Goal: Task Accomplishment & Management: Manage account settings

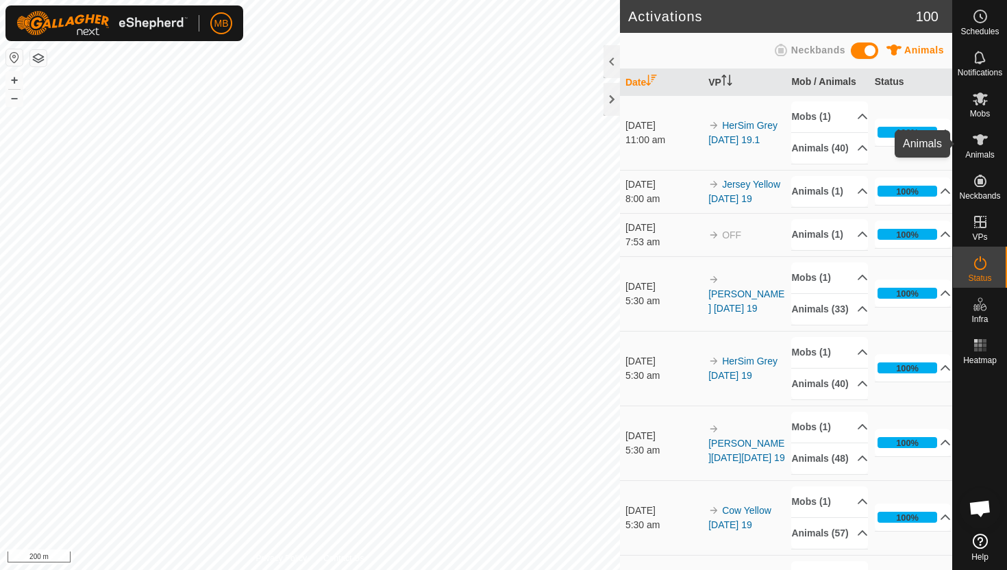
click at [978, 134] on icon at bounding box center [980, 139] width 15 height 11
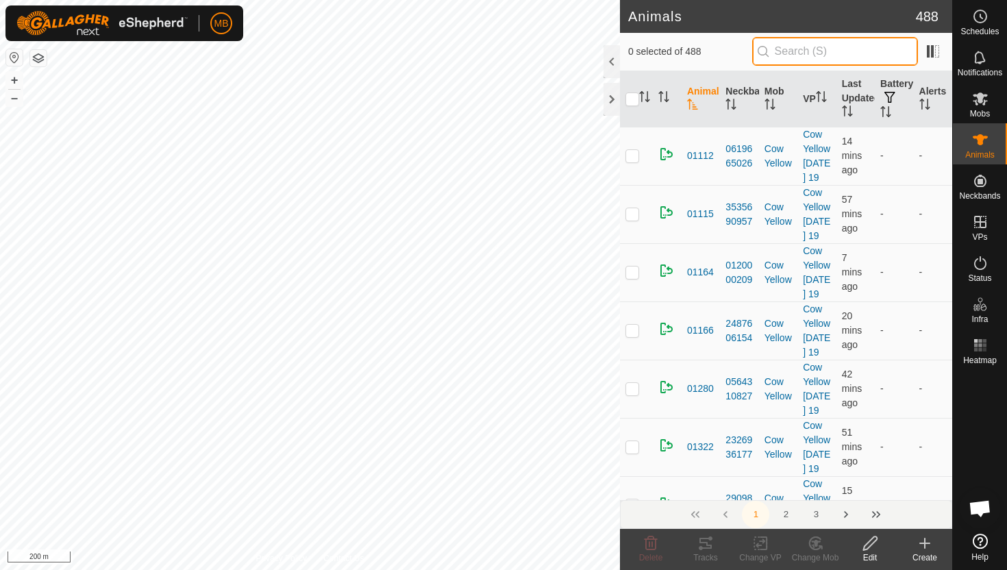
click at [825, 51] on input "text" at bounding box center [835, 51] width 166 height 29
click at [610, 66] on div at bounding box center [612, 61] width 16 height 33
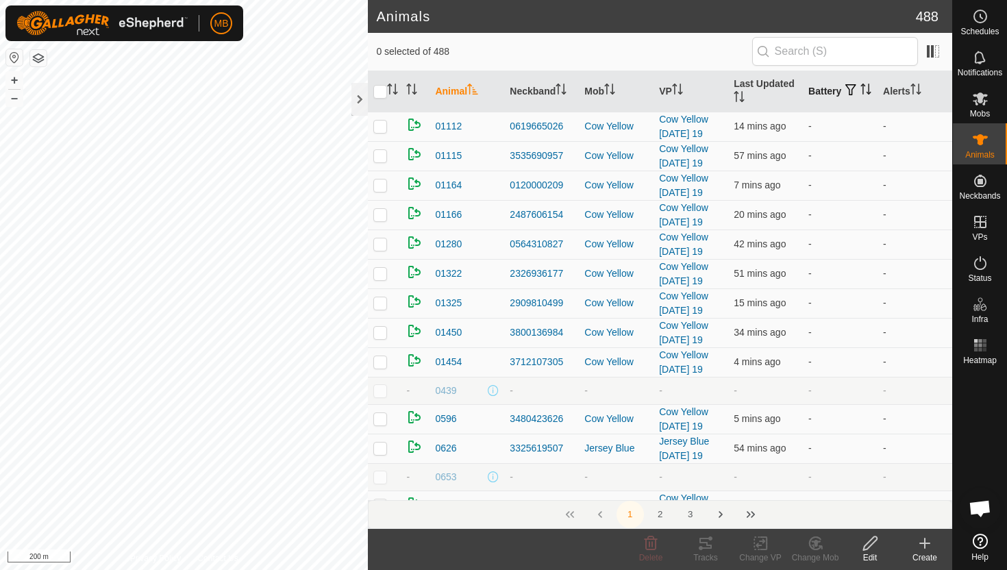
click at [860, 93] on icon "Activate to sort" at bounding box center [865, 89] width 11 height 11
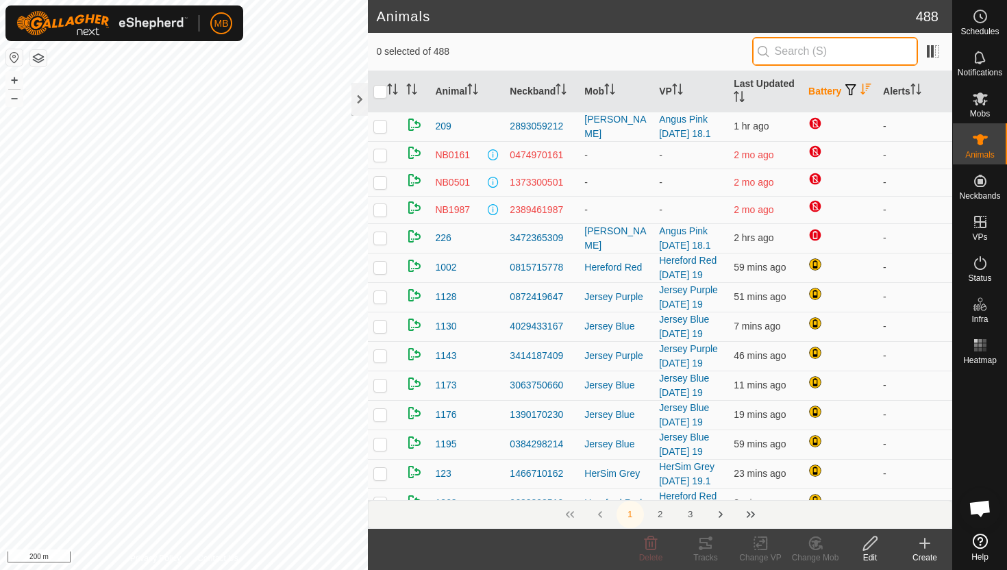
click at [847, 47] on input "text" at bounding box center [835, 51] width 166 height 29
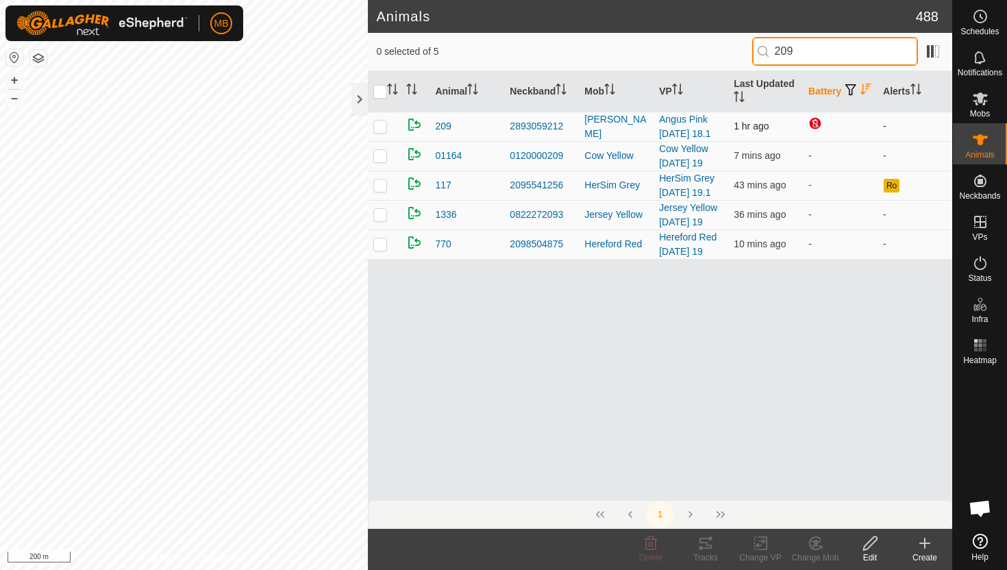
type input "209"
click at [382, 128] on p-checkbox at bounding box center [380, 126] width 14 height 11
checkbox input "true"
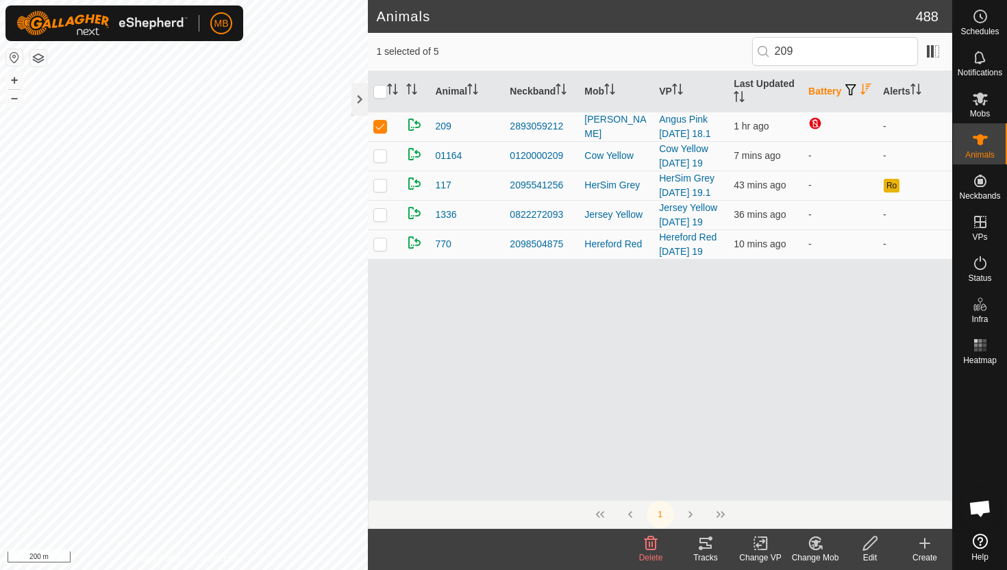
click at [866, 545] on icon at bounding box center [870, 543] width 17 height 16
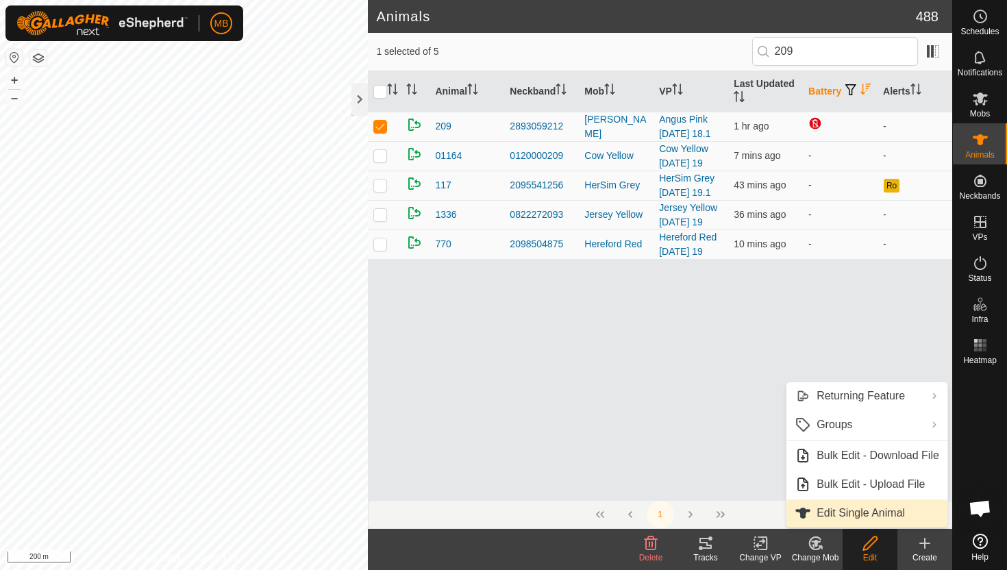
click at [873, 517] on link "Edit Single Animal" at bounding box center [866, 512] width 161 height 27
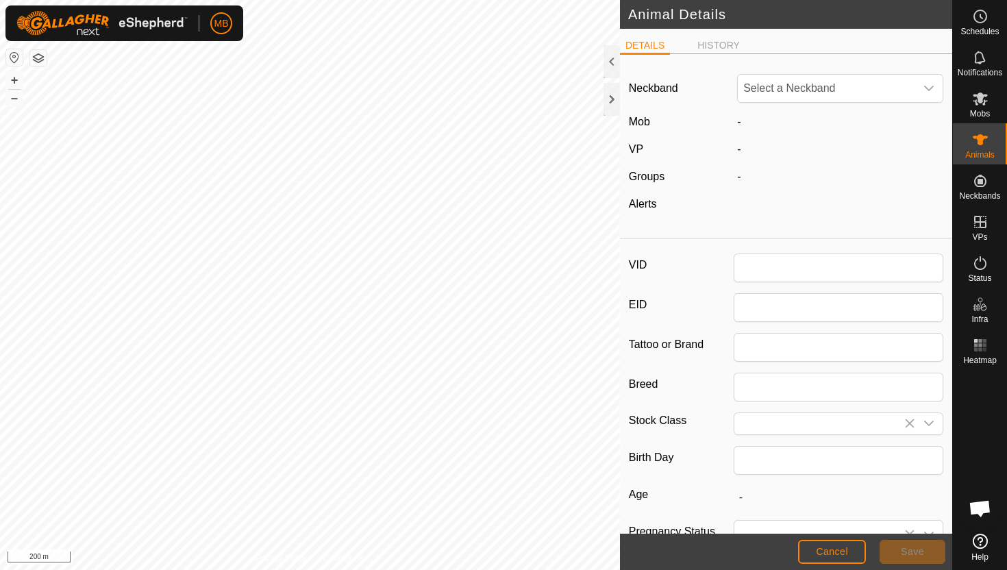
type input "209"
type input "396"
type input "18 Mar, 2025"
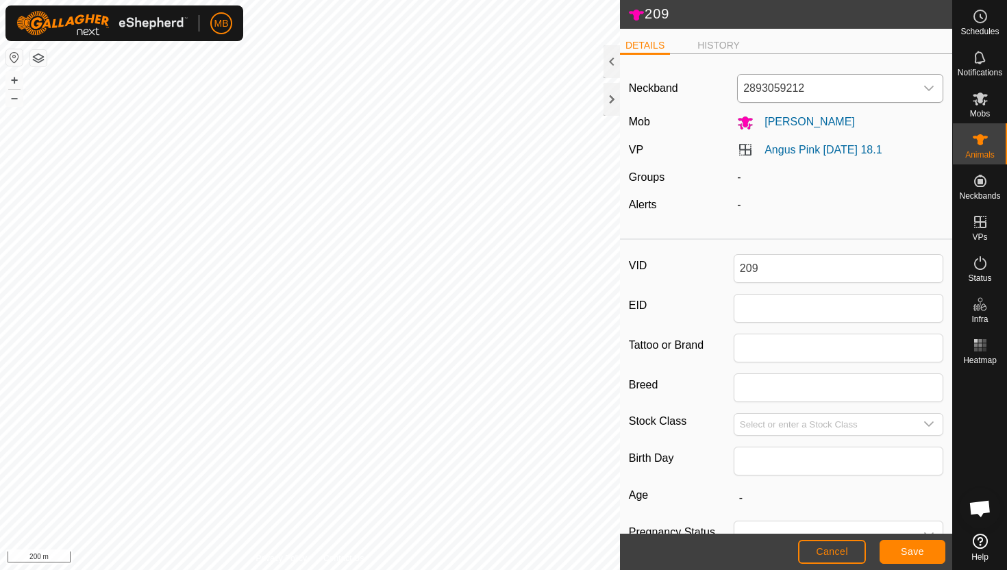
click at [929, 90] on icon "dropdown trigger" at bounding box center [929, 88] width 10 height 5
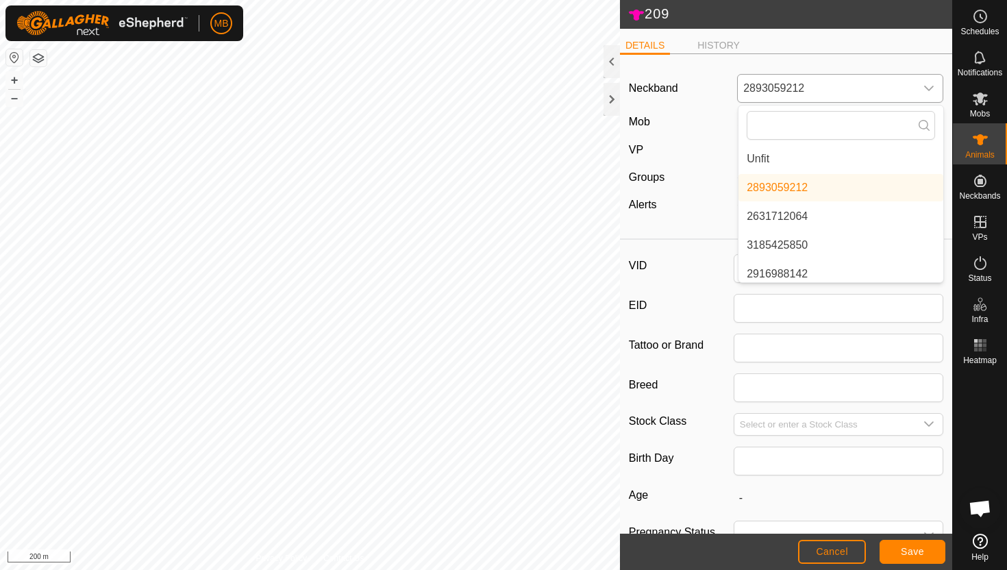
click at [845, 166] on li "Unfit" at bounding box center [841, 158] width 205 height 27
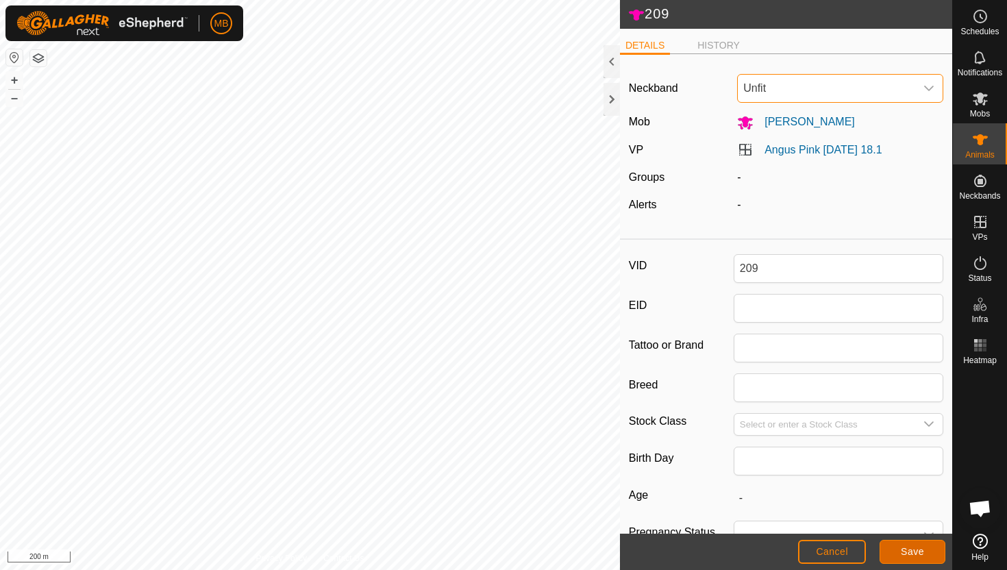
click at [919, 551] on span "Save" at bounding box center [912, 551] width 23 height 11
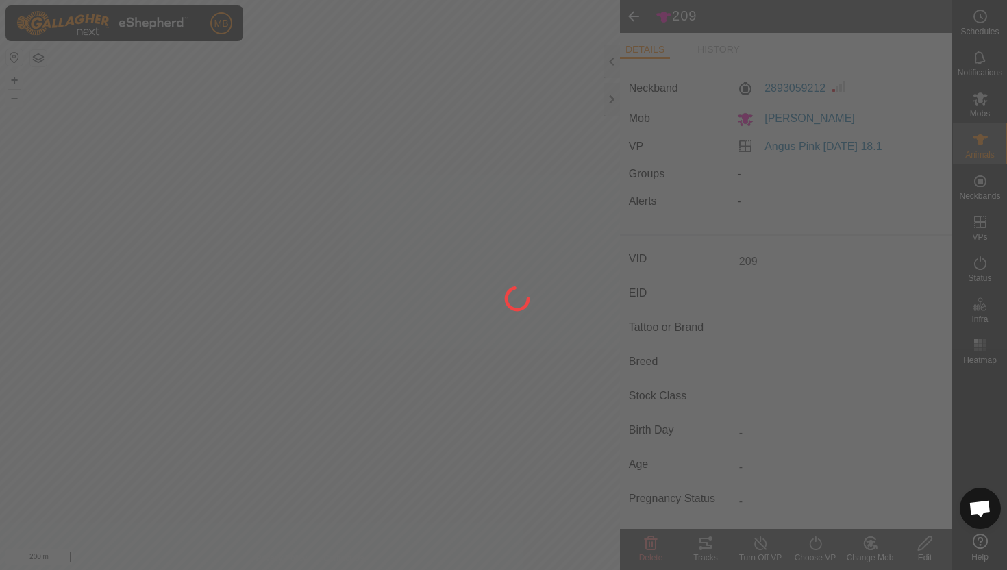
type input "-"
type input "396 kg"
type input "-"
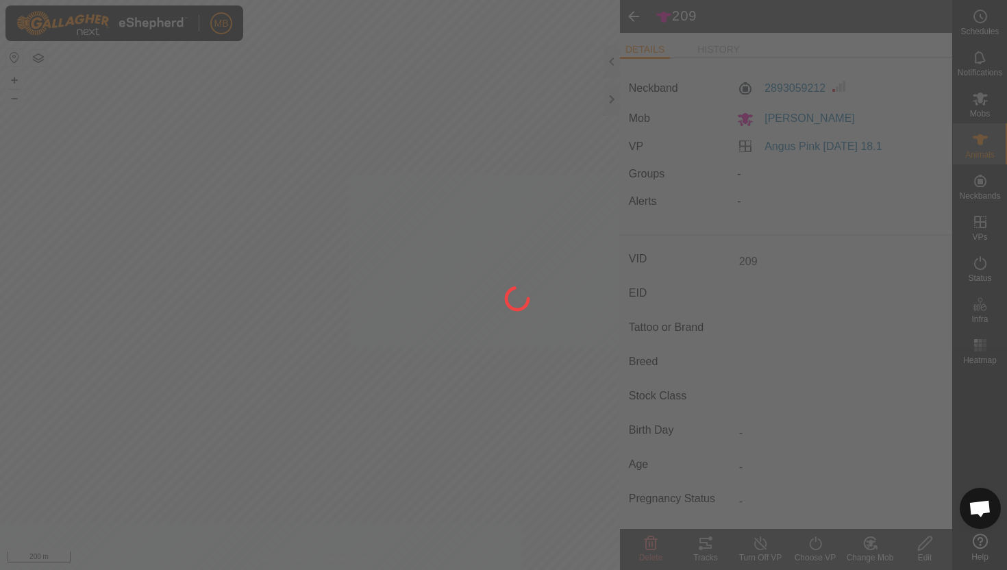
type input "-"
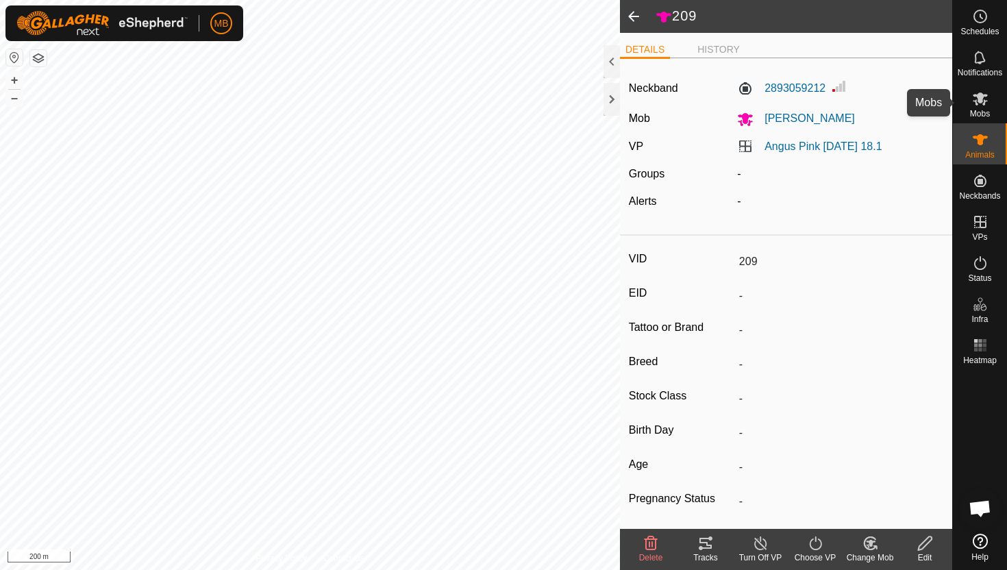
click at [978, 101] on icon at bounding box center [980, 98] width 15 height 13
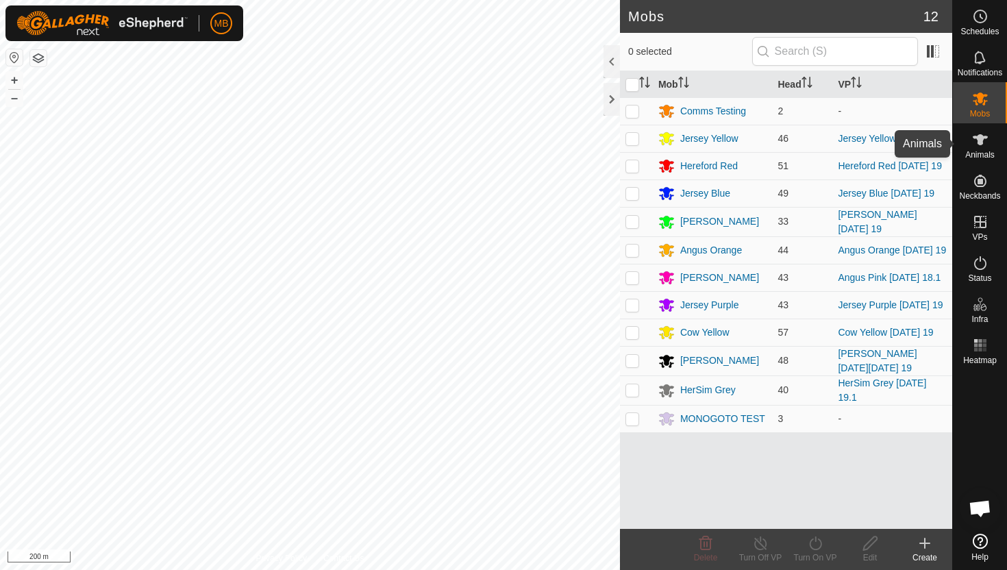
click at [981, 145] on icon at bounding box center [980, 140] width 16 height 16
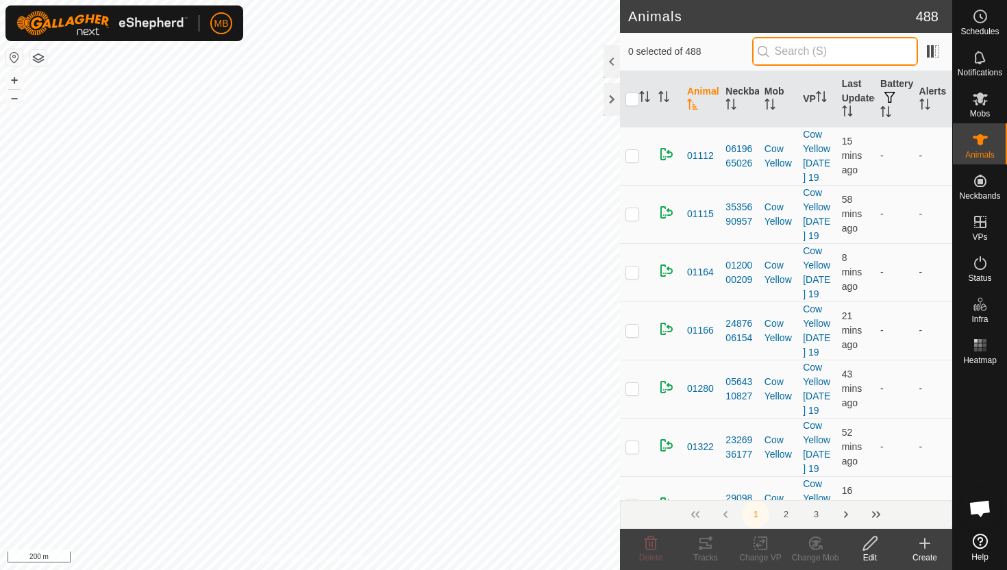
click at [895, 46] on input "text" at bounding box center [835, 51] width 166 height 29
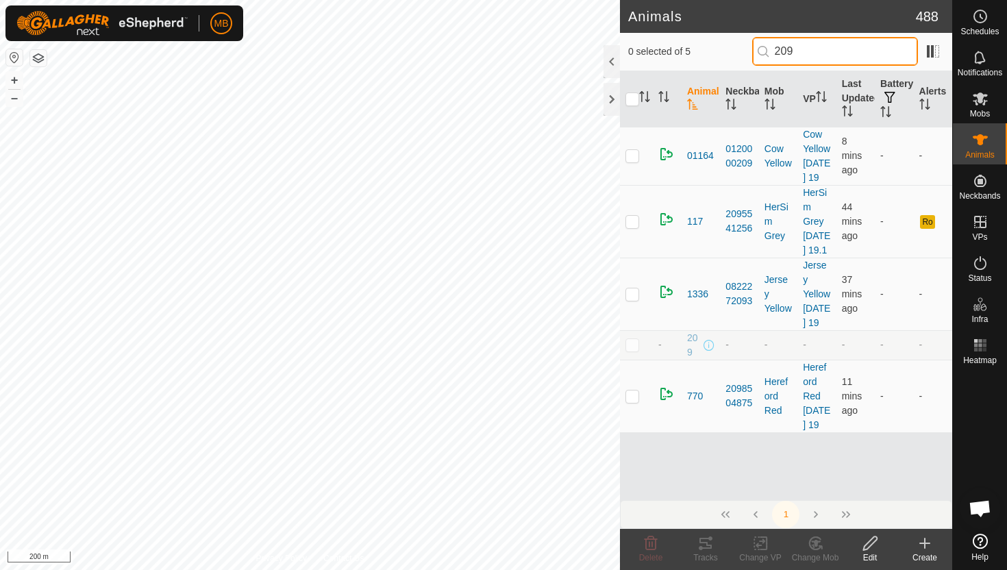
type input "209"
click at [632, 344] on p-checkbox at bounding box center [632, 344] width 14 height 11
checkbox input "true"
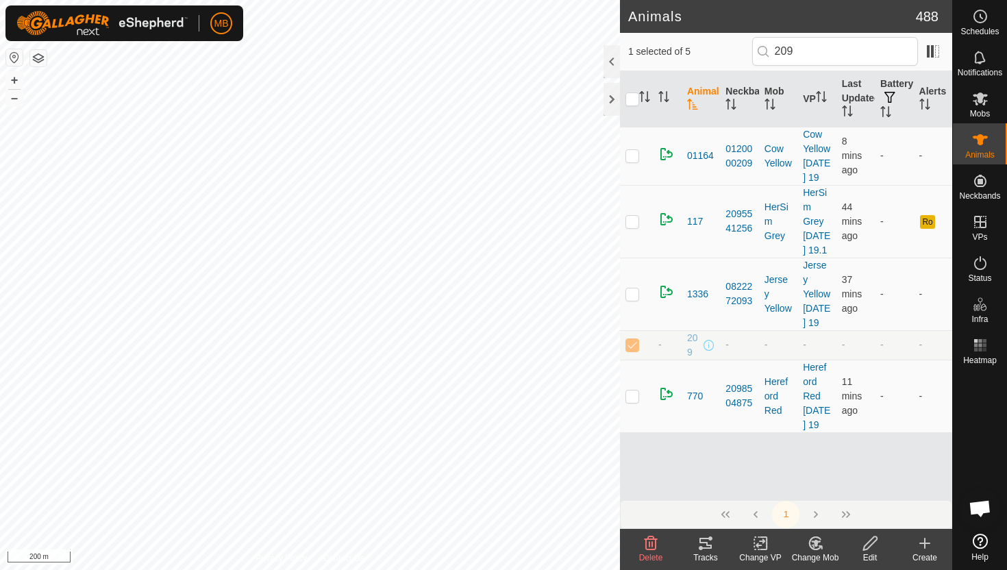
click at [871, 545] on icon at bounding box center [870, 543] width 17 height 16
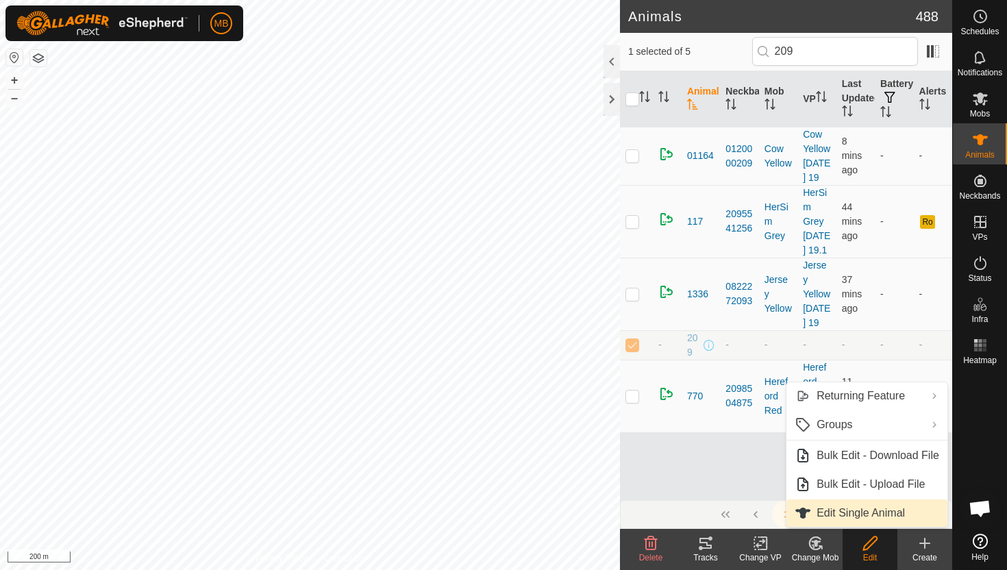
click at [893, 514] on link "Edit Single Animal" at bounding box center [866, 512] width 161 height 27
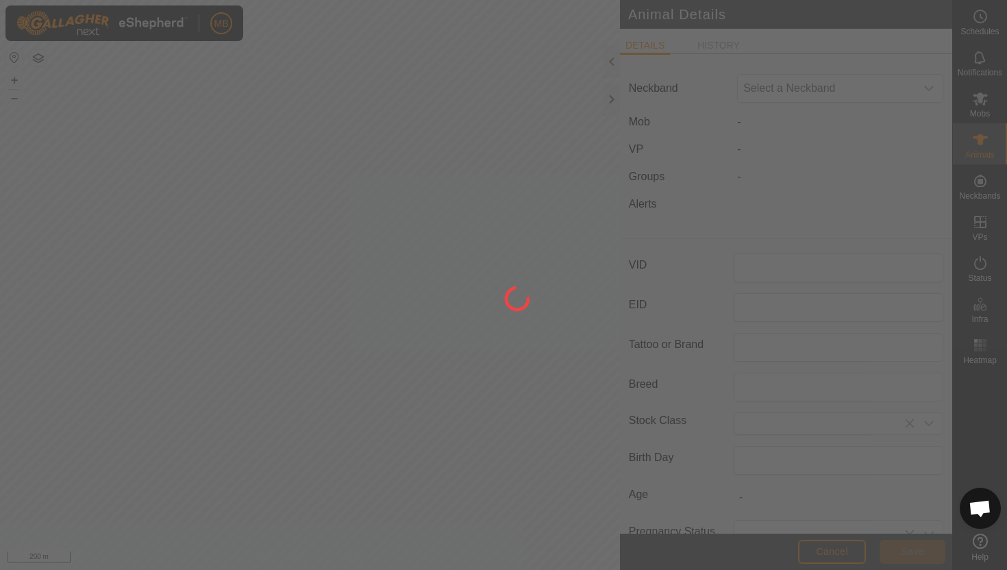
type input "209"
type input "396"
type input "18 Mar, 2025"
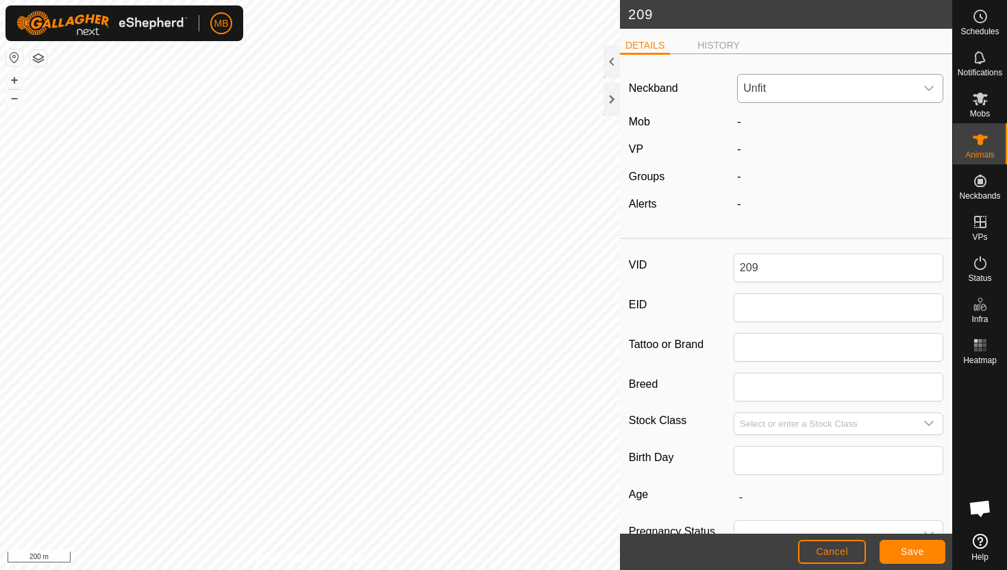
click at [929, 88] on icon "dropdown trigger" at bounding box center [928, 88] width 11 height 11
type input "1001"
click at [810, 162] on li "1001046580" at bounding box center [841, 158] width 205 height 27
click at [913, 547] on span "Save" at bounding box center [912, 551] width 23 height 11
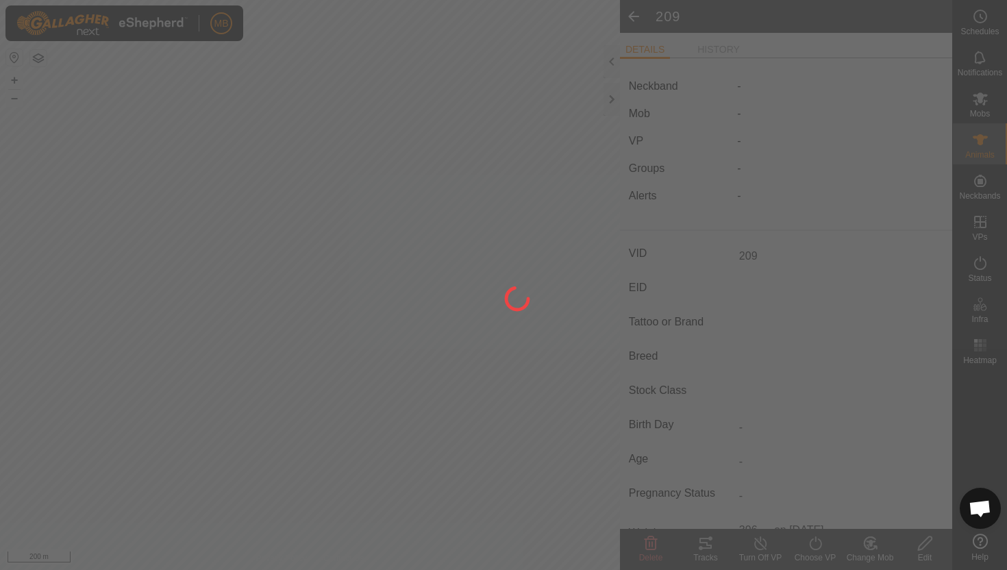
type input "-"
type input "396 kg"
type input "-"
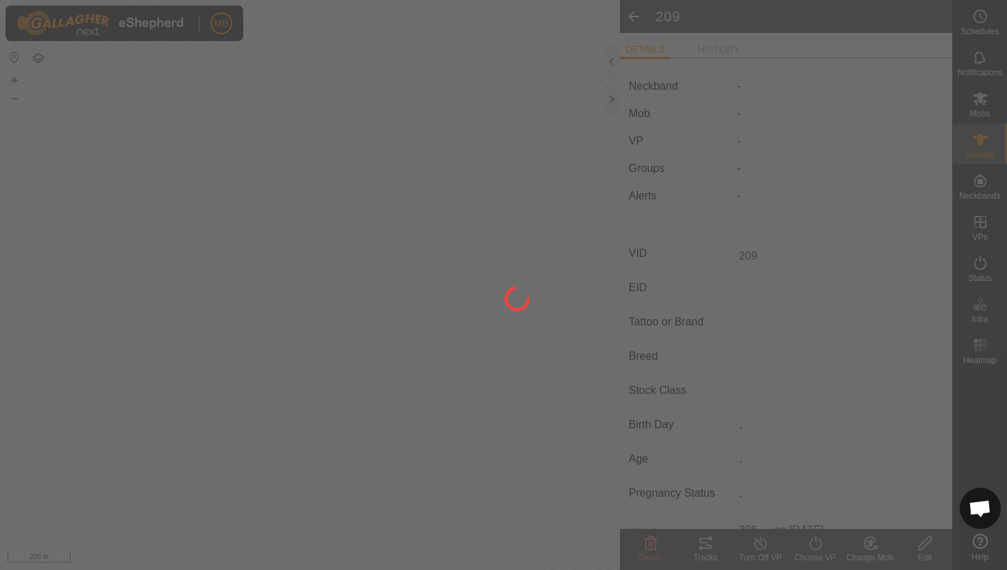
type input "-"
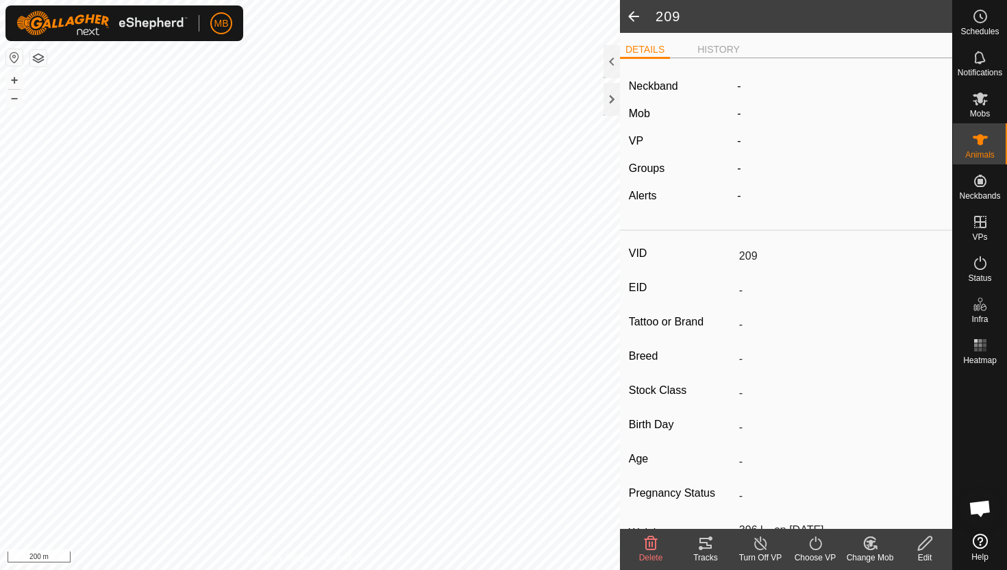
click at [867, 541] on icon at bounding box center [871, 543] width 10 height 7
click at [902, 485] on link "Choose Mob..." at bounding box center [911, 484] width 136 height 27
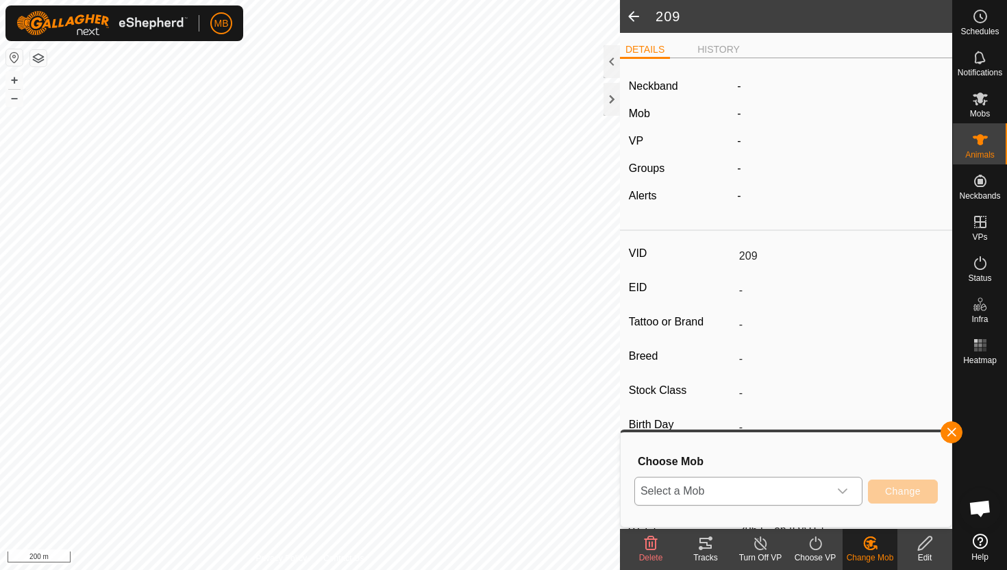
click at [847, 490] on icon "dropdown trigger" at bounding box center [842, 491] width 11 height 11
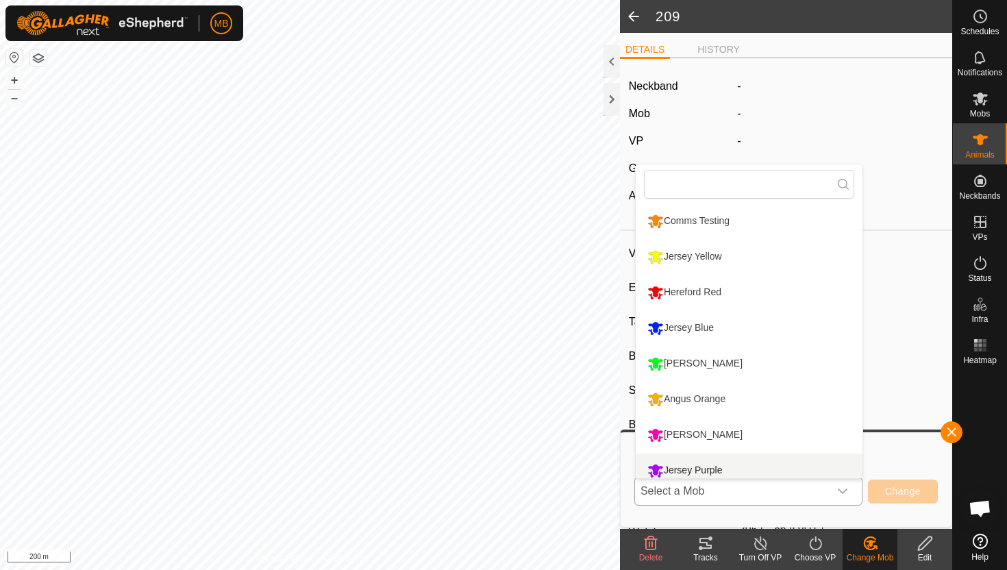
scroll to position [10, 0]
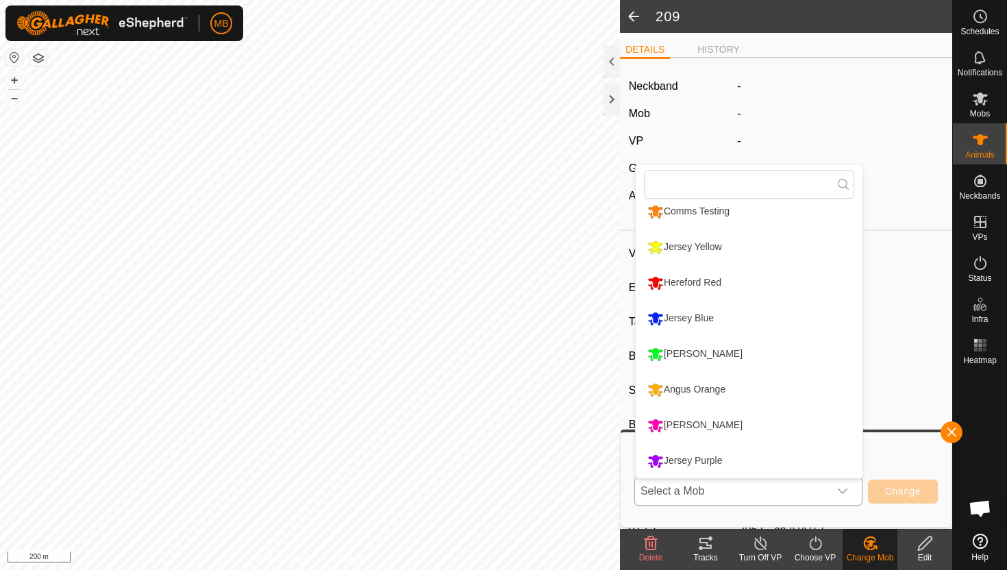
click at [762, 430] on li "[PERSON_NAME]" at bounding box center [749, 425] width 227 height 34
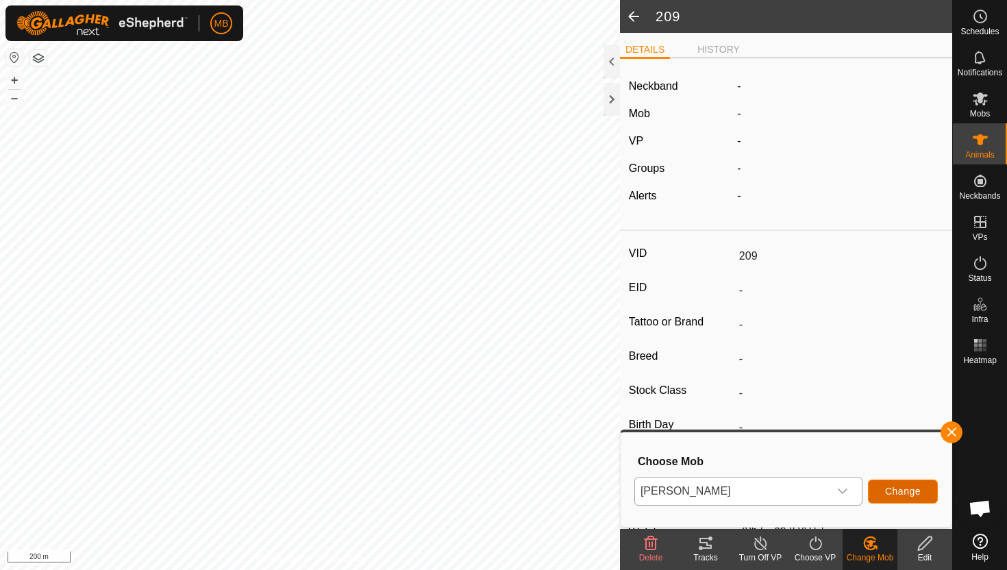
click at [908, 491] on span "Change" at bounding box center [903, 491] width 36 height 11
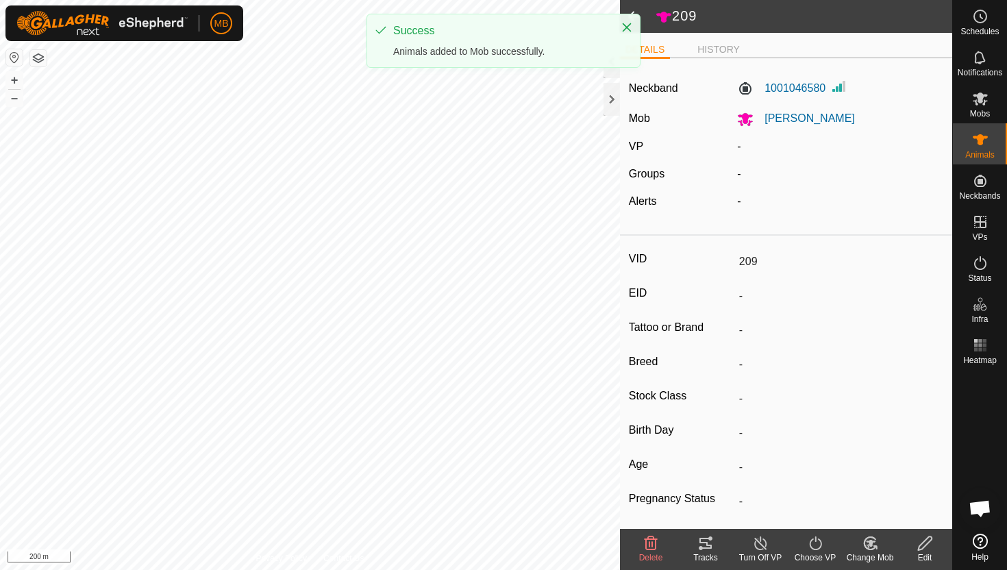
click at [817, 544] on icon at bounding box center [815, 543] width 17 height 16
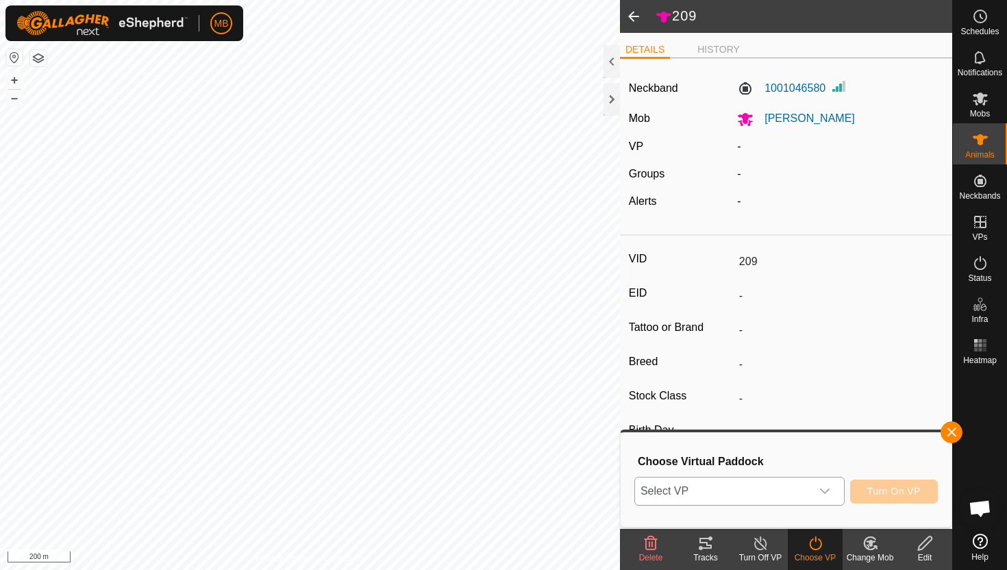
click at [832, 495] on div "dropdown trigger" at bounding box center [824, 490] width 27 height 27
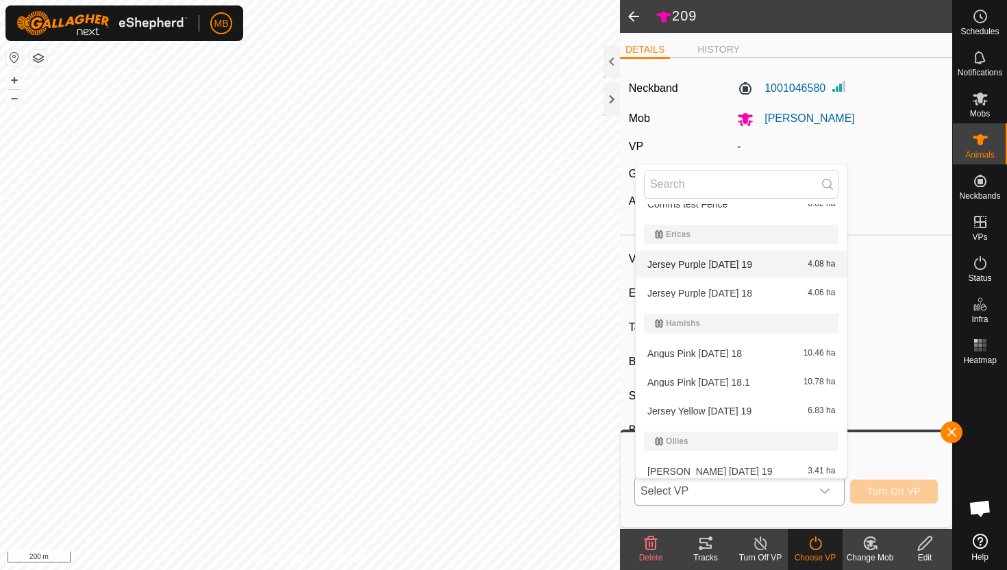
scroll to position [197, 0]
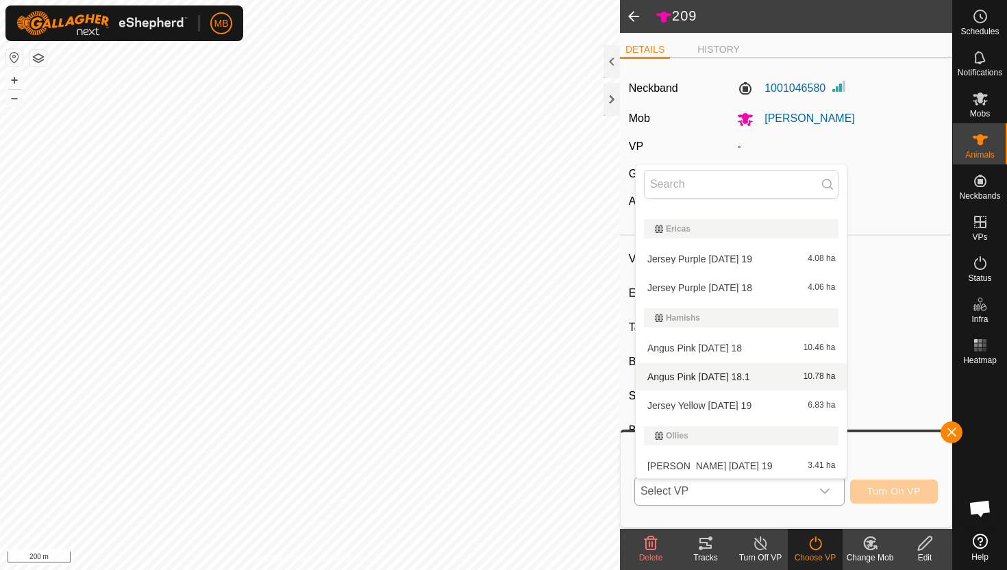
click at [764, 376] on li "Angus Pink Thursday 18.1 10.78 ha" at bounding box center [741, 376] width 211 height 27
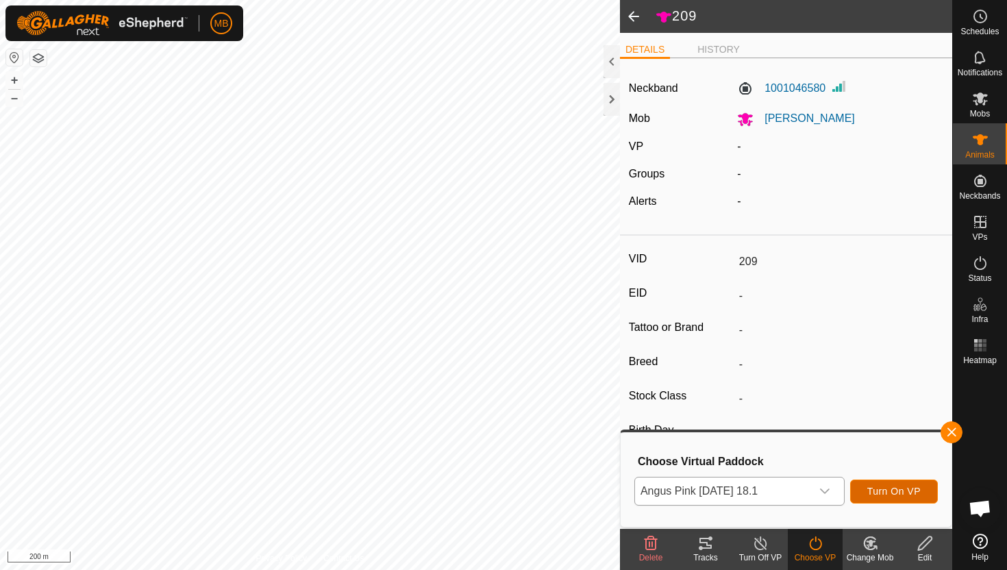
click at [906, 487] on span "Turn On VP" at bounding box center [893, 491] width 53 height 11
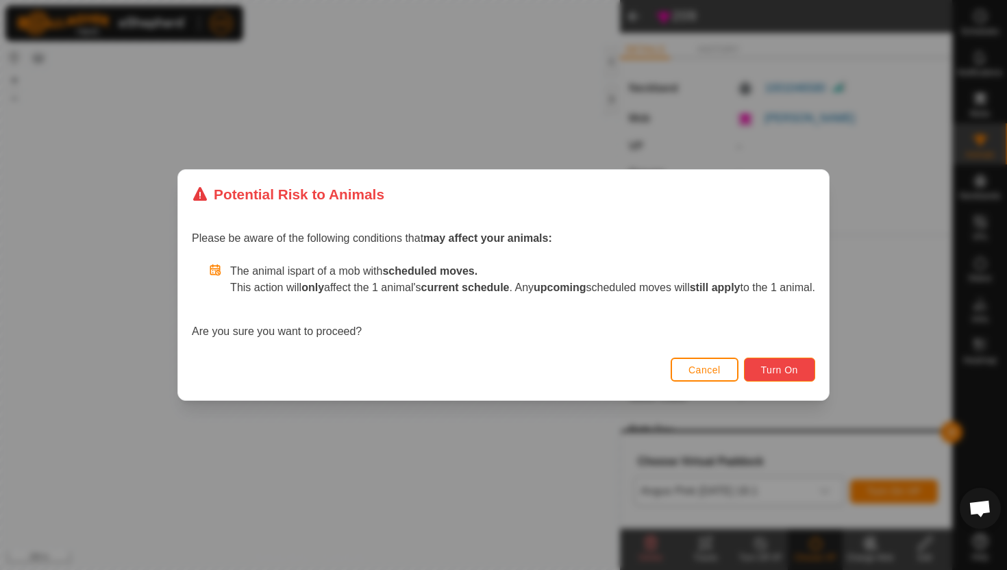
click at [798, 365] on span "Turn On" at bounding box center [779, 369] width 37 height 11
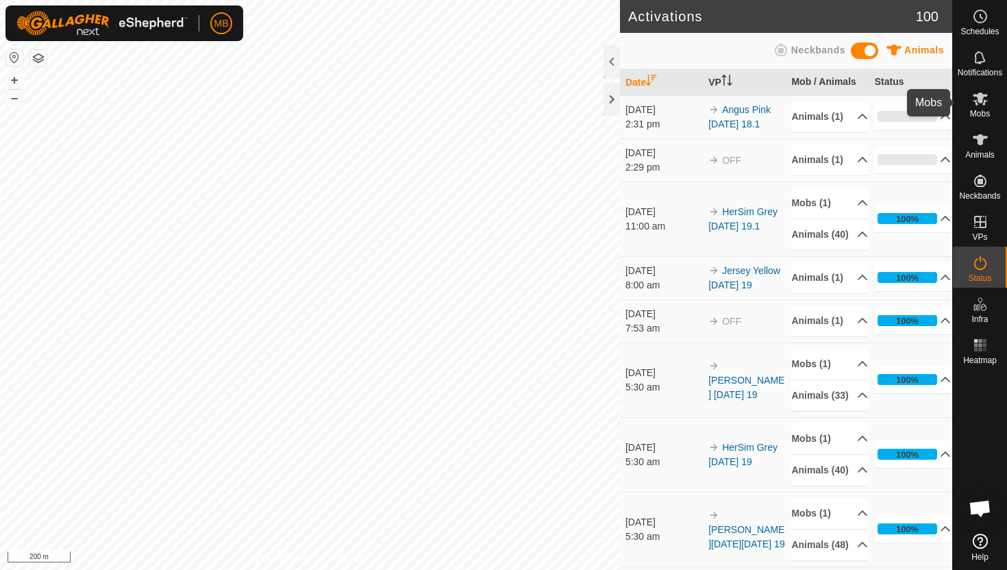
click at [978, 98] on icon at bounding box center [980, 98] width 15 height 13
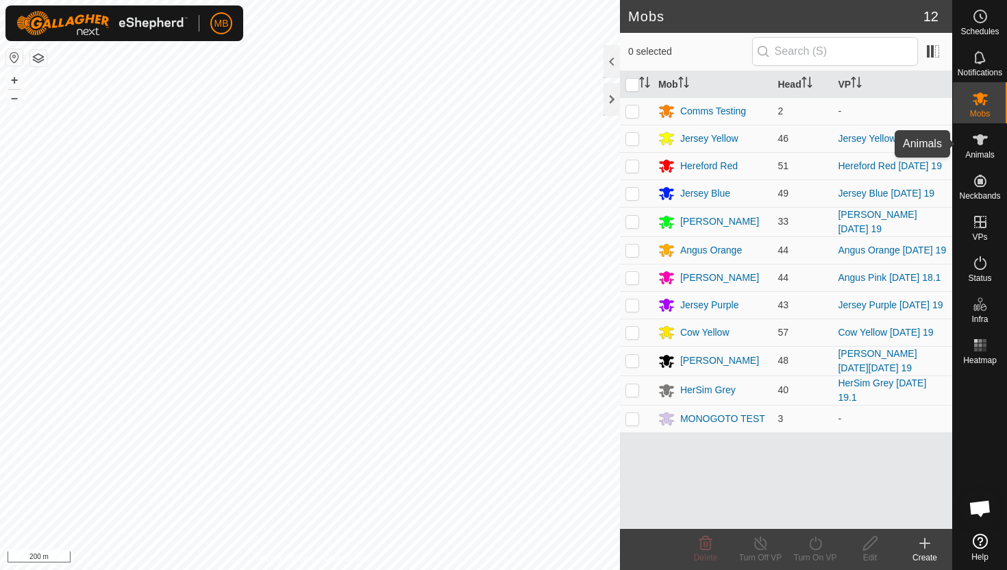
click at [976, 134] on icon at bounding box center [980, 140] width 16 height 16
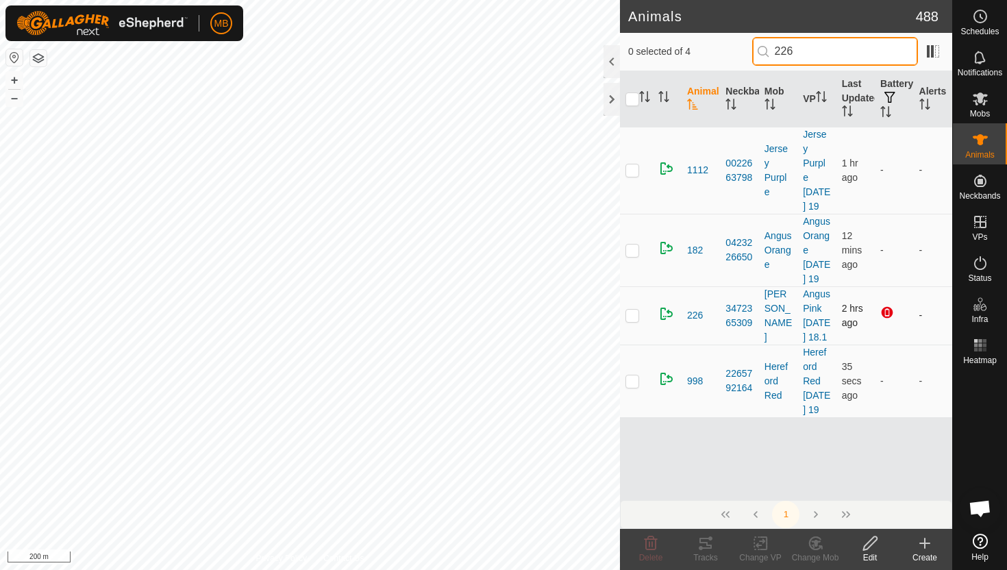
type input "226"
click at [633, 321] on p-checkbox at bounding box center [632, 315] width 14 height 11
checkbox input "true"
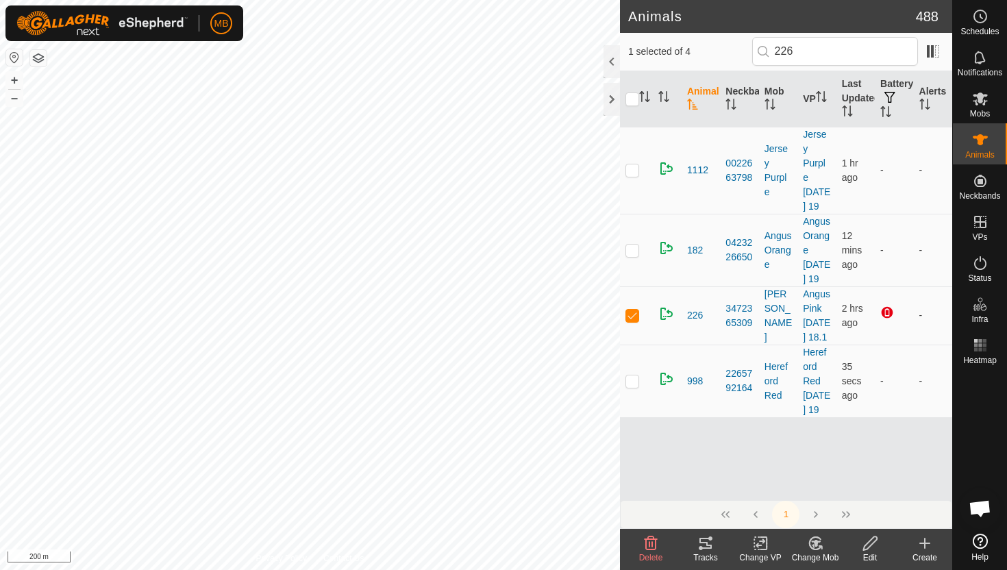
click at [869, 544] on icon at bounding box center [870, 543] width 17 height 16
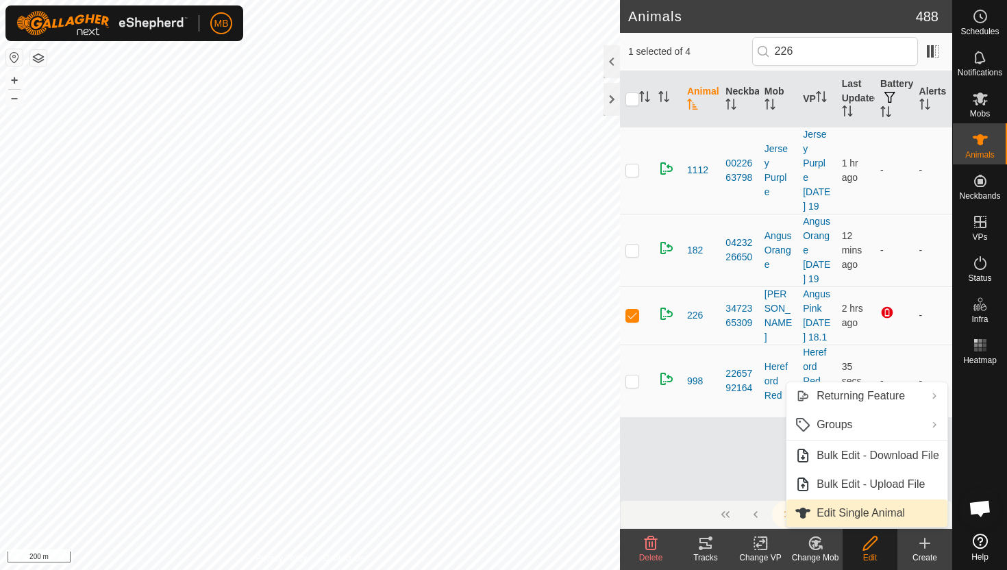
click at [873, 514] on link "Edit Single Animal" at bounding box center [866, 512] width 161 height 27
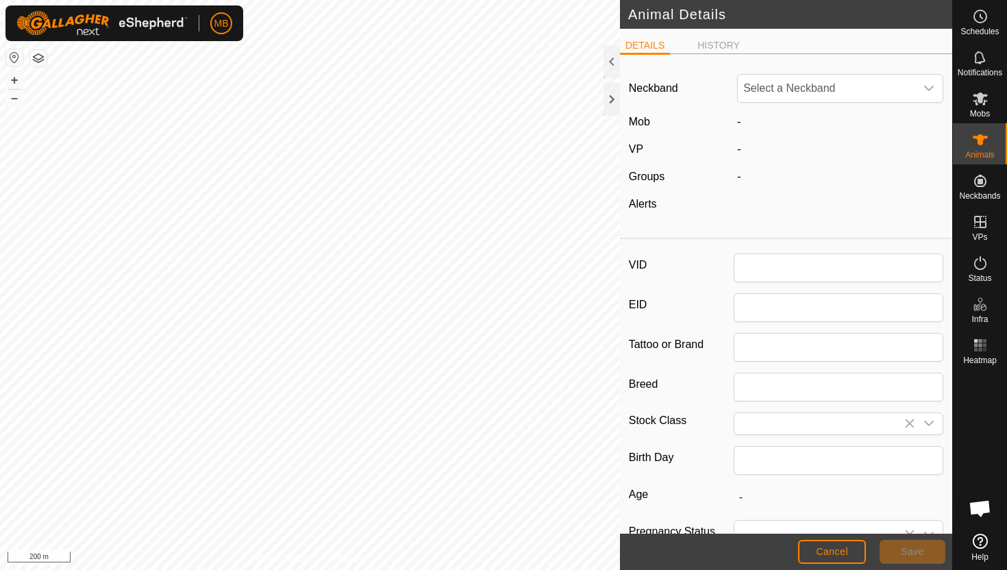
type input "226"
type input "425"
type input "[DATE]"
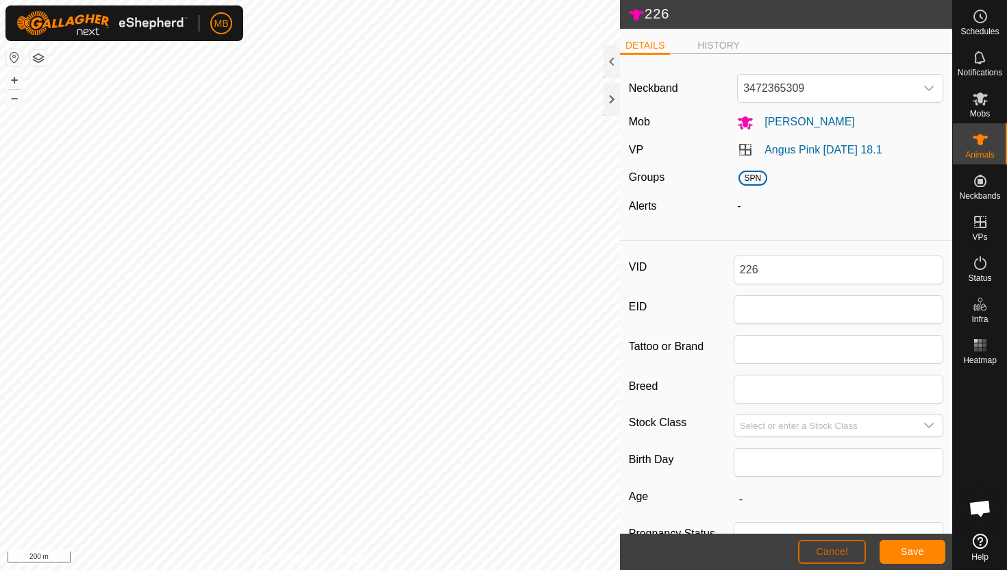
click at [836, 549] on span "Cancel" at bounding box center [832, 551] width 32 height 11
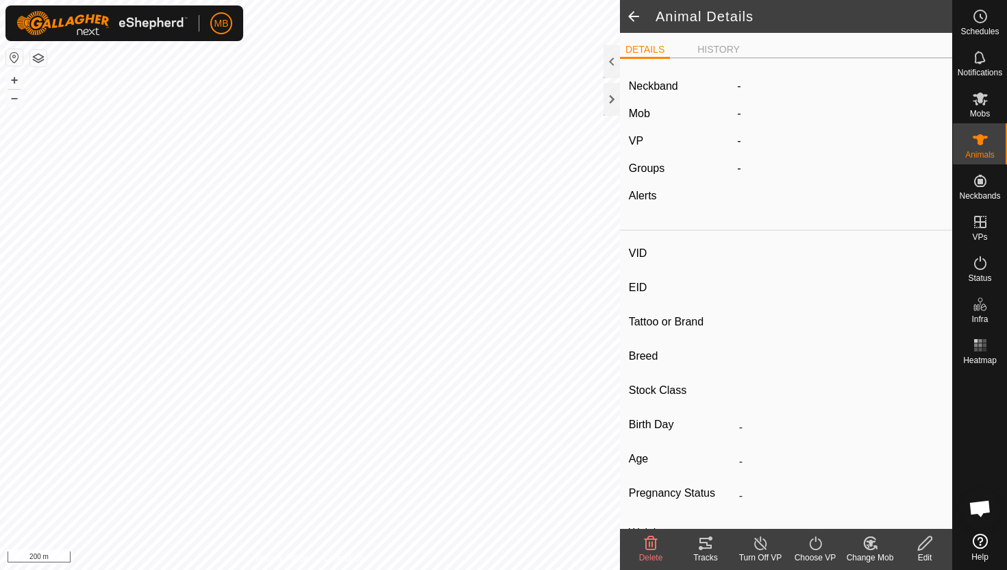
type input "226"
type input "-"
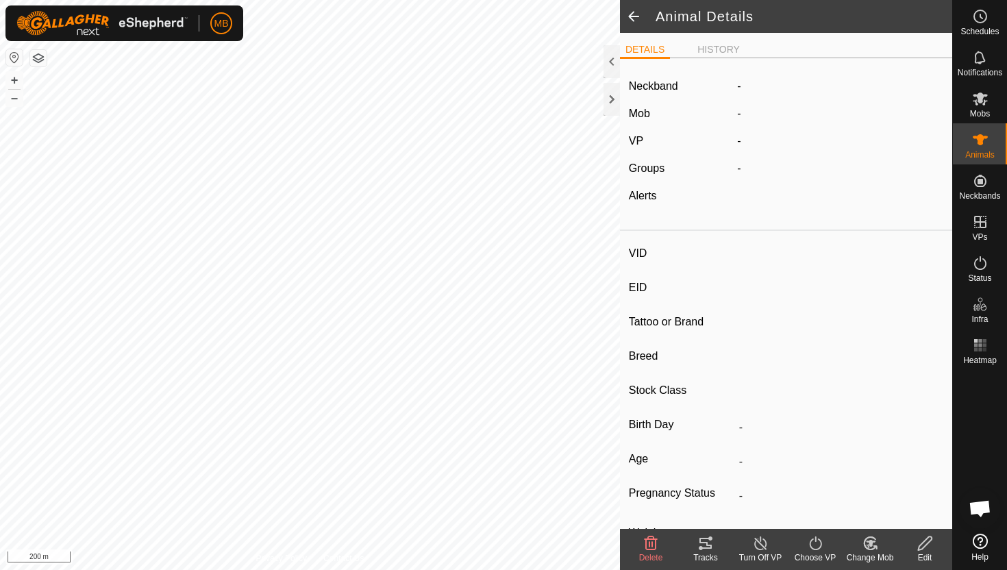
type input "425 kg"
type input "-"
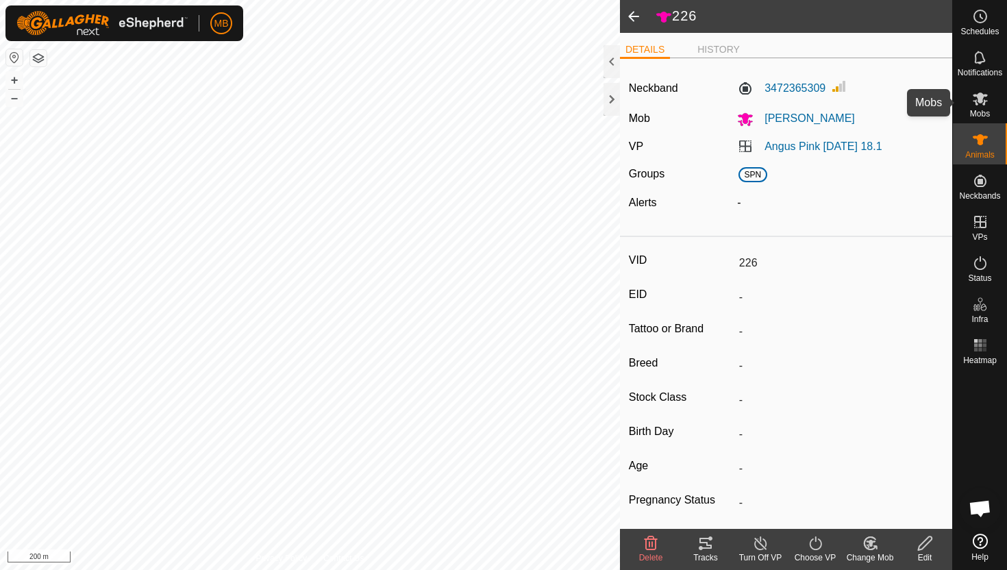
click at [981, 103] on icon at bounding box center [980, 98] width 16 height 16
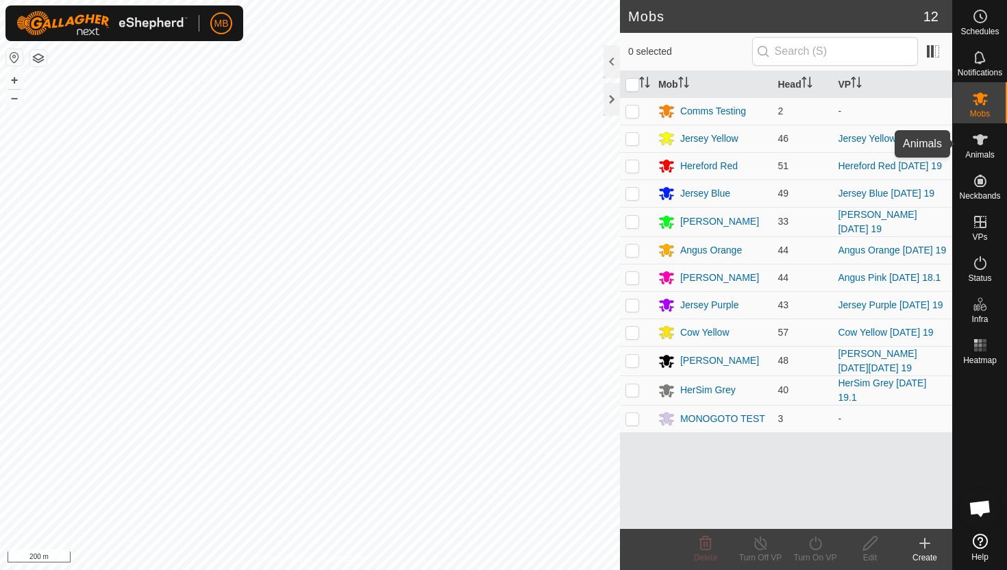
click at [982, 142] on icon at bounding box center [980, 139] width 15 height 11
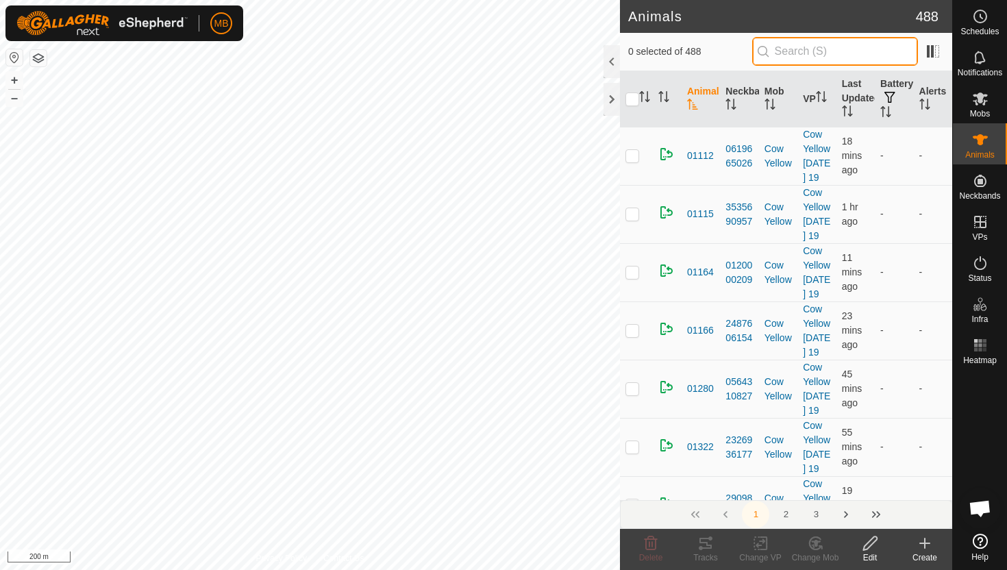
click at [904, 47] on input "text" at bounding box center [835, 51] width 166 height 29
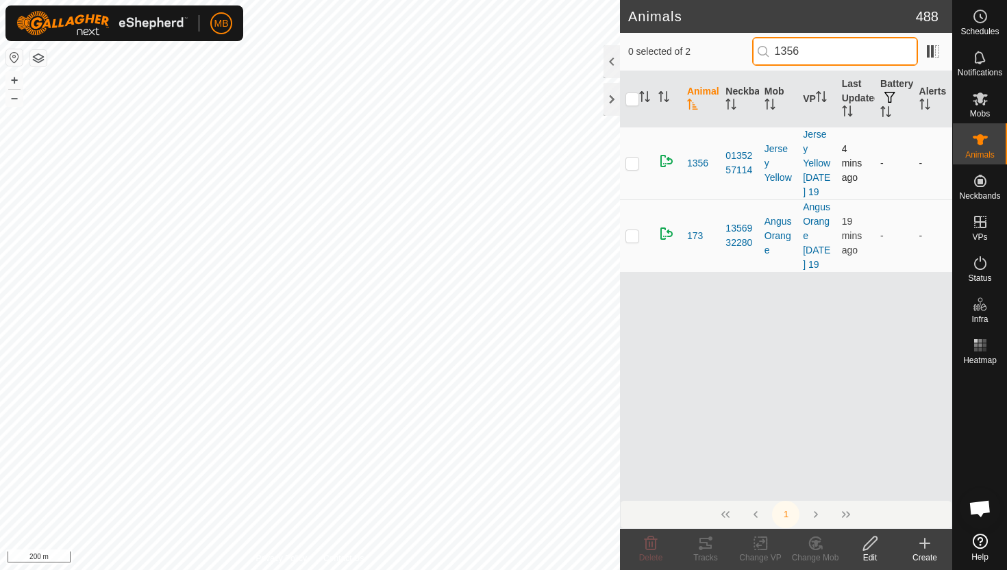
type input "1356"
click at [631, 163] on p-checkbox at bounding box center [632, 163] width 14 height 11
checkbox input "true"
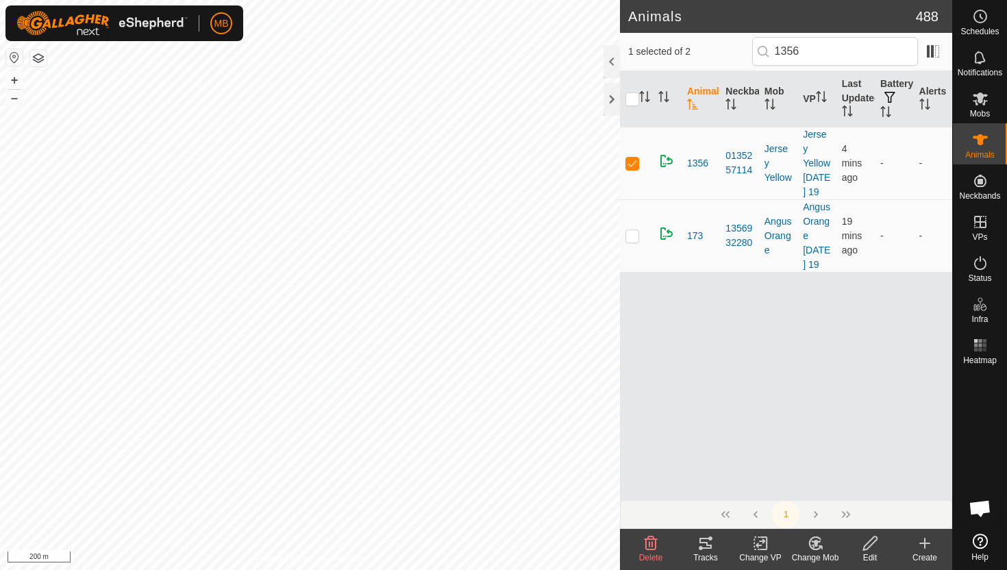
click at [867, 541] on icon at bounding box center [870, 543] width 17 height 16
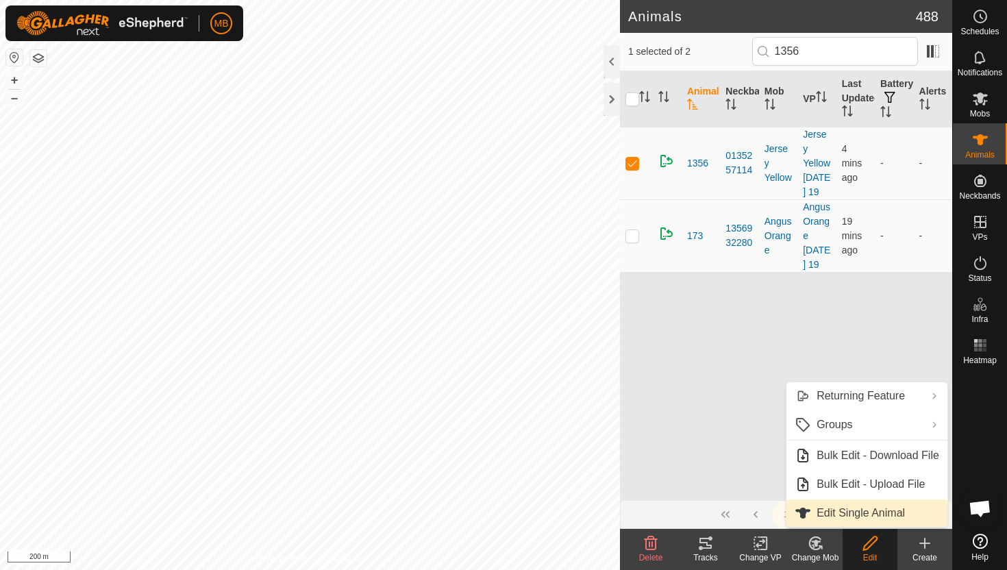
click at [893, 512] on link "Edit Single Animal" at bounding box center [866, 512] width 161 height 27
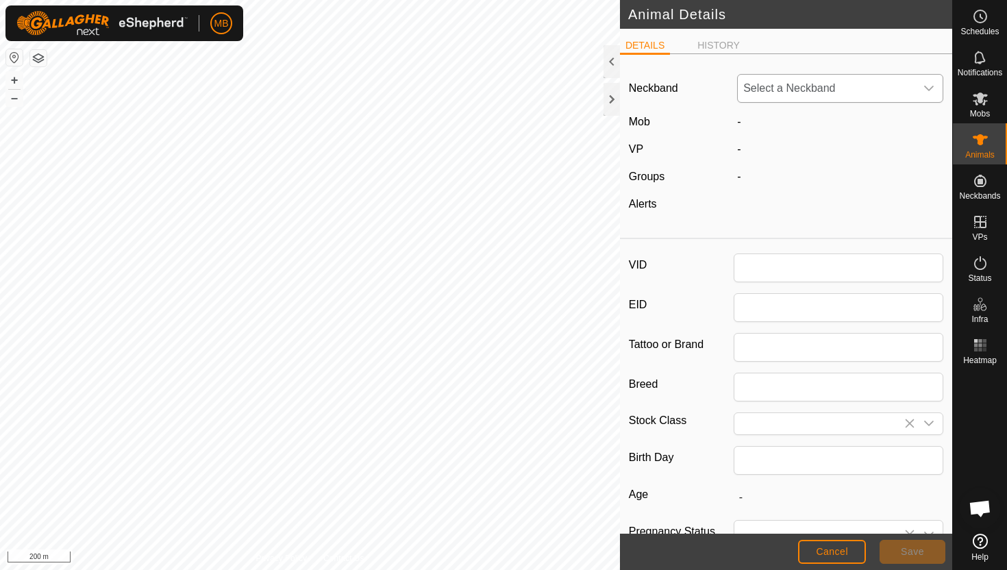
click at [936, 89] on div "dropdown trigger" at bounding box center [928, 88] width 27 height 27
type input "1356"
type input "387"
type input "11 Feb, 2025"
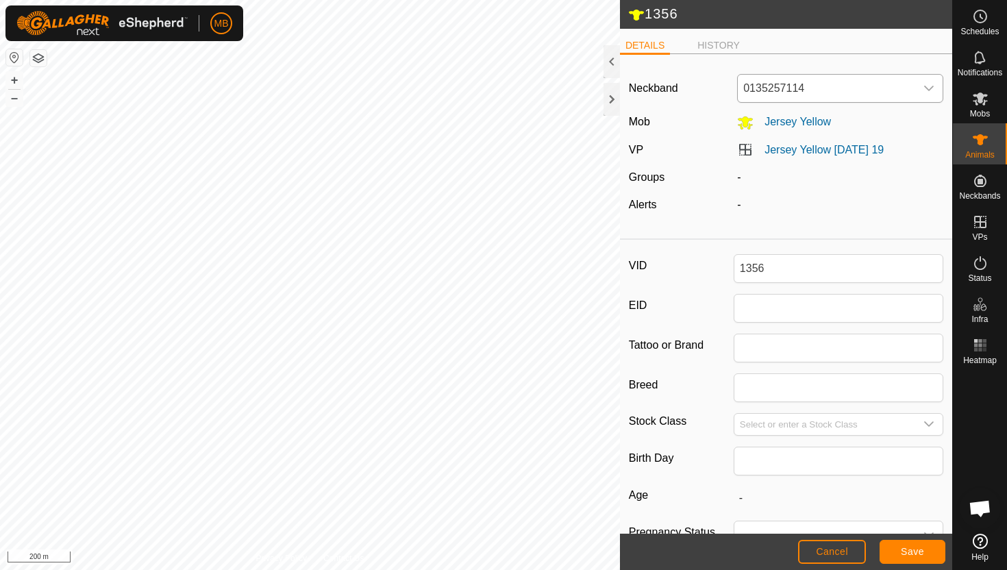
click at [936, 89] on div "dropdown trigger" at bounding box center [928, 88] width 27 height 27
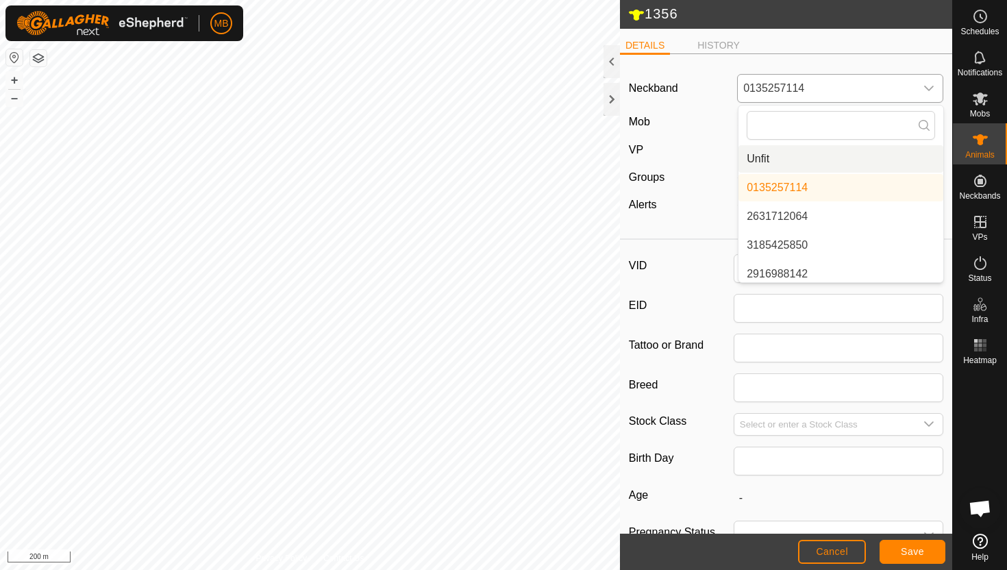
click at [854, 160] on li "Unfit" at bounding box center [841, 158] width 205 height 27
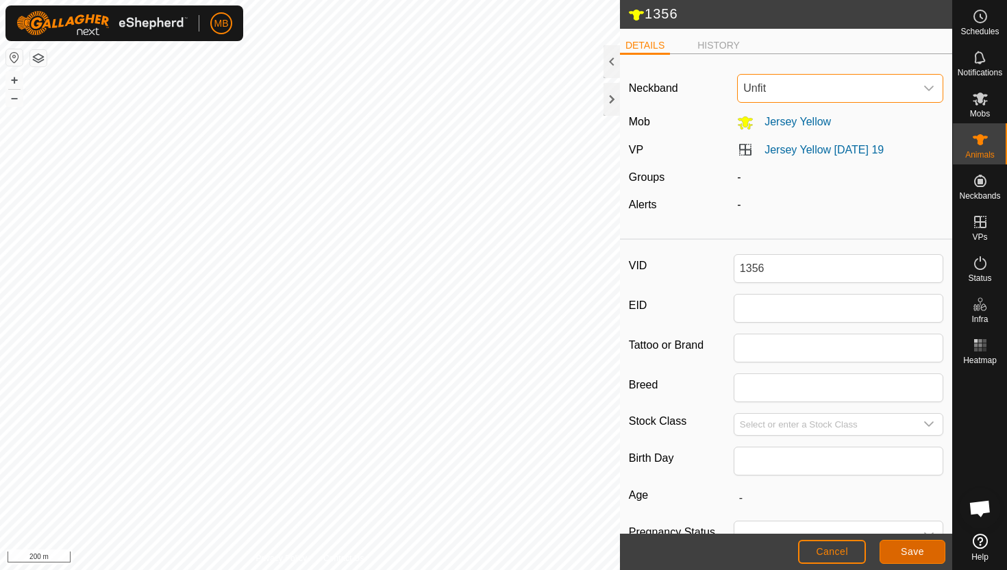
click at [921, 552] on span "Save" at bounding box center [912, 551] width 23 height 11
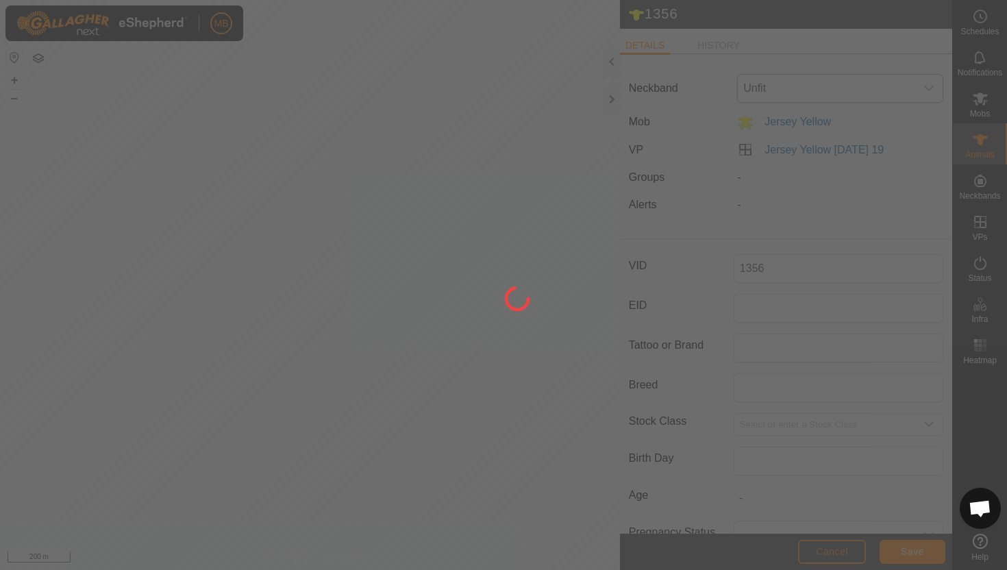
type input "-"
type input "387 kg"
type input "-"
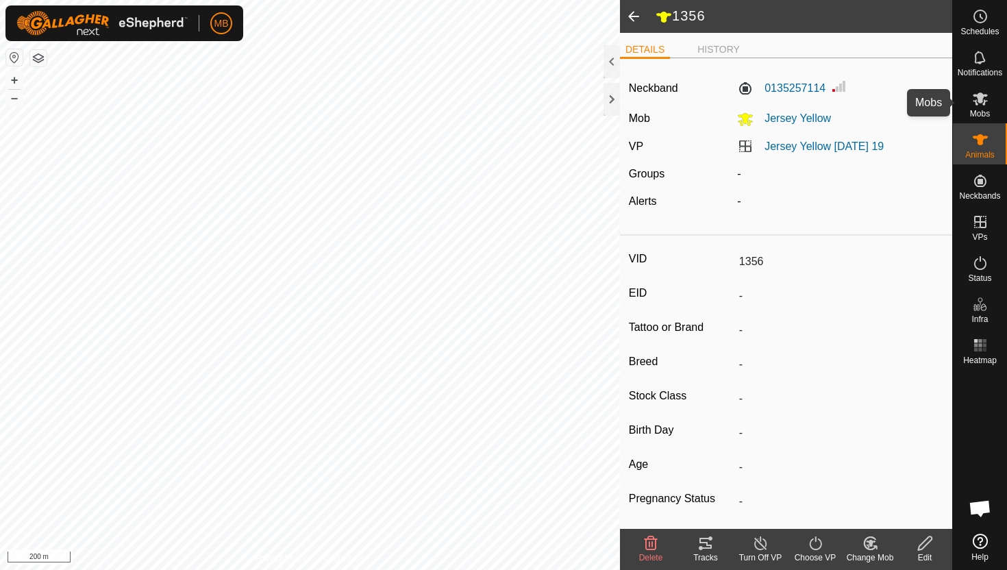
click at [972, 98] on icon at bounding box center [980, 98] width 16 height 16
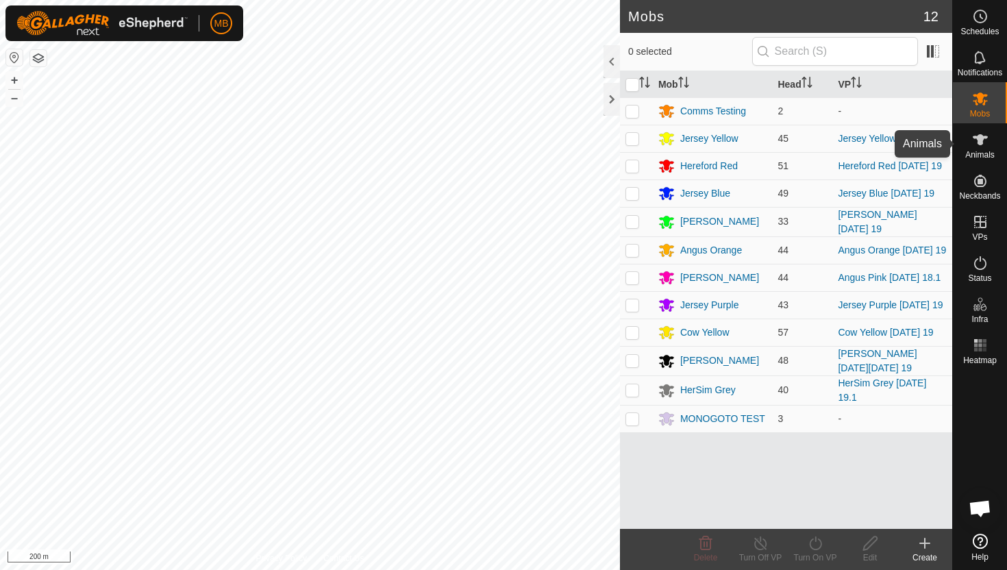
click at [972, 144] on icon at bounding box center [980, 140] width 16 height 16
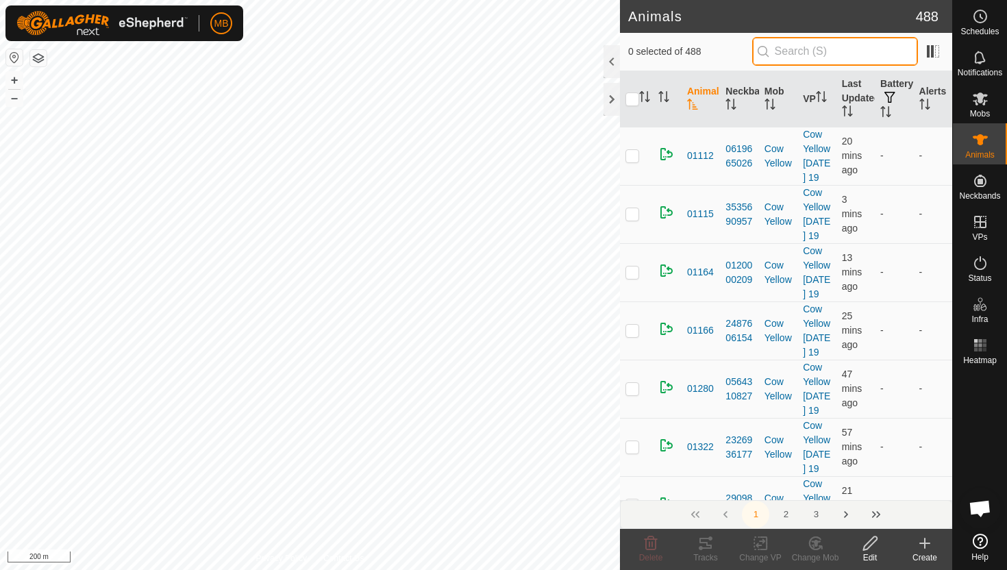
click at [868, 48] on input "text" at bounding box center [835, 51] width 166 height 29
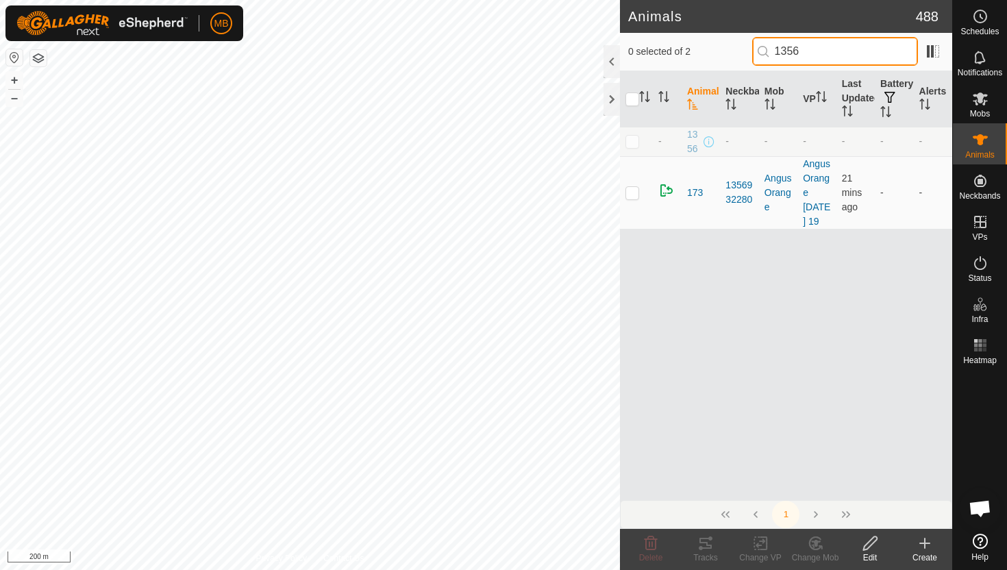
type input "1356"
click at [632, 140] on p-checkbox at bounding box center [632, 141] width 14 height 11
checkbox input "true"
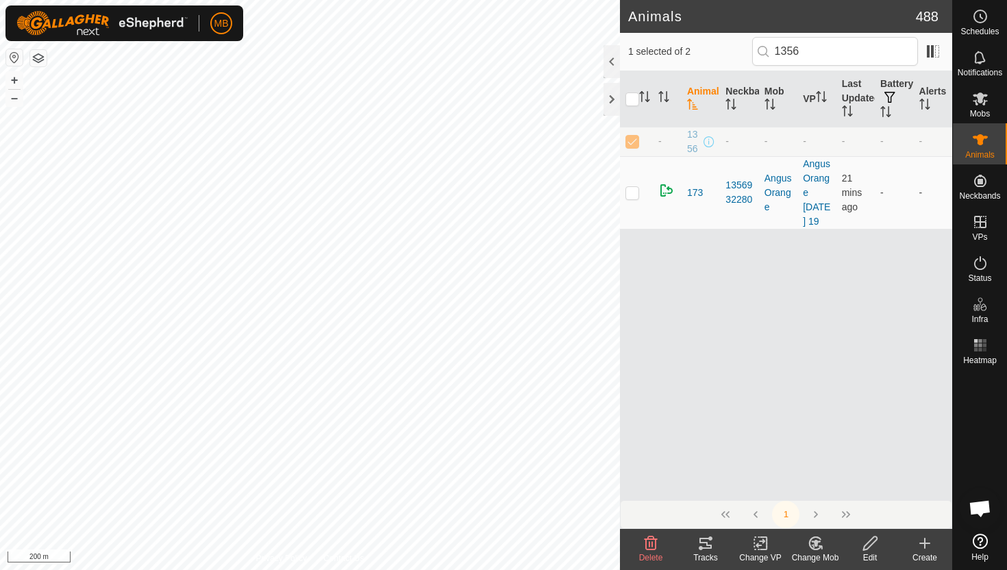
click at [867, 543] on icon at bounding box center [870, 543] width 14 height 14
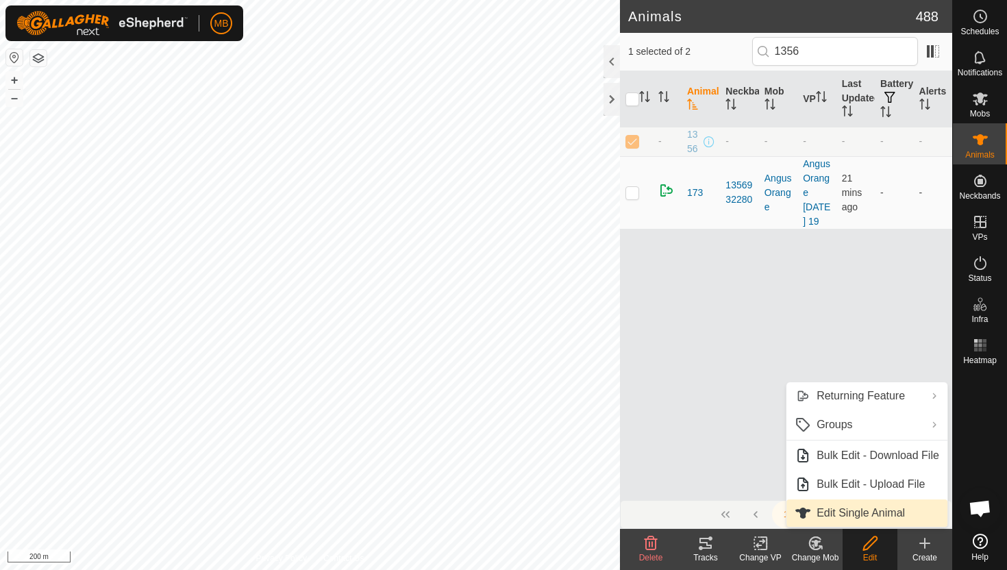
click at [871, 515] on link "Edit Single Animal" at bounding box center [866, 512] width 161 height 27
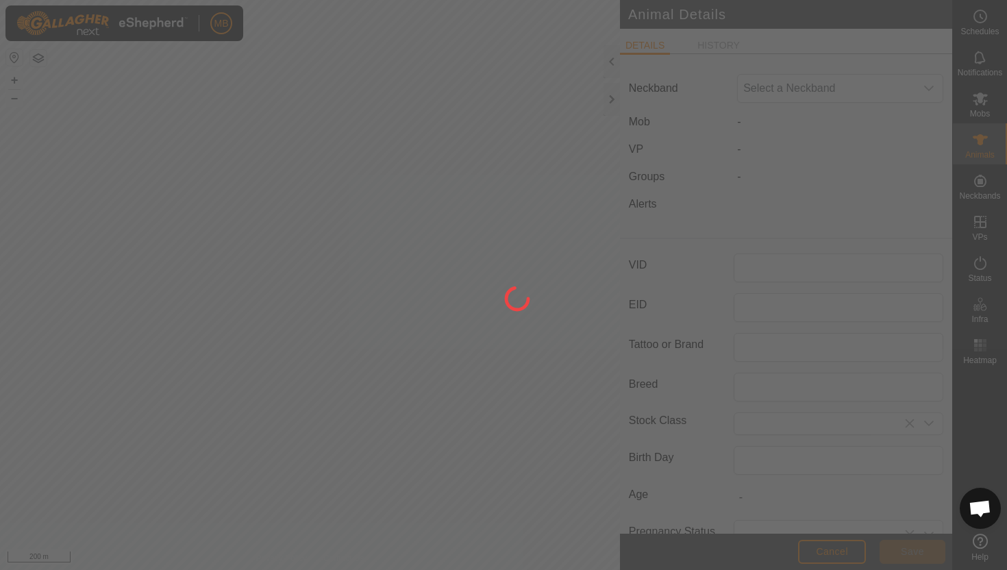
type input "1356"
type input "387"
type input "11 Feb, 2025"
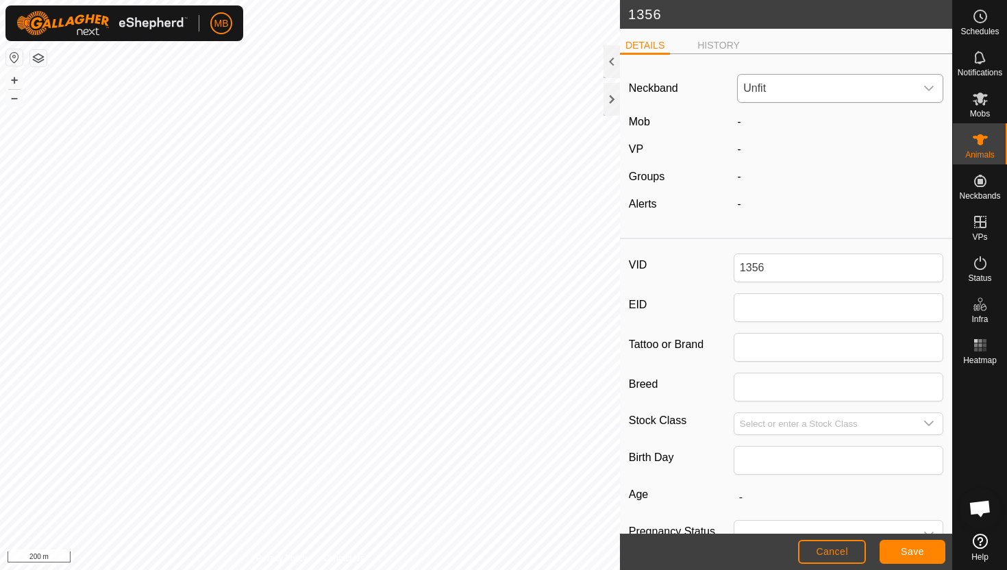
click at [928, 84] on icon "dropdown trigger" at bounding box center [928, 88] width 11 height 11
type input "2944"
click at [831, 164] on li "2944772947" at bounding box center [841, 158] width 205 height 27
click at [906, 551] on span "Save" at bounding box center [912, 551] width 23 height 11
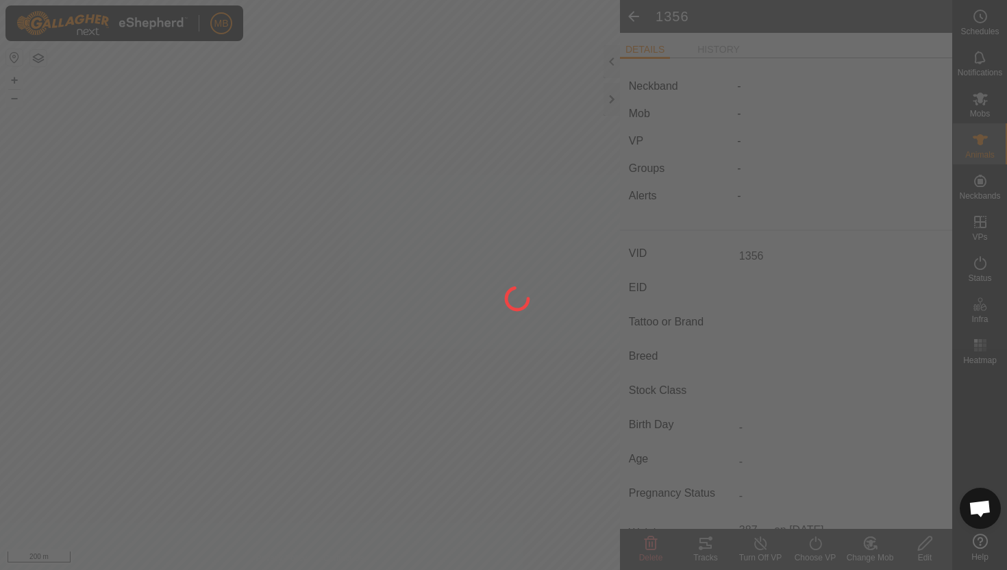
type input "-"
type input "387 kg"
type input "-"
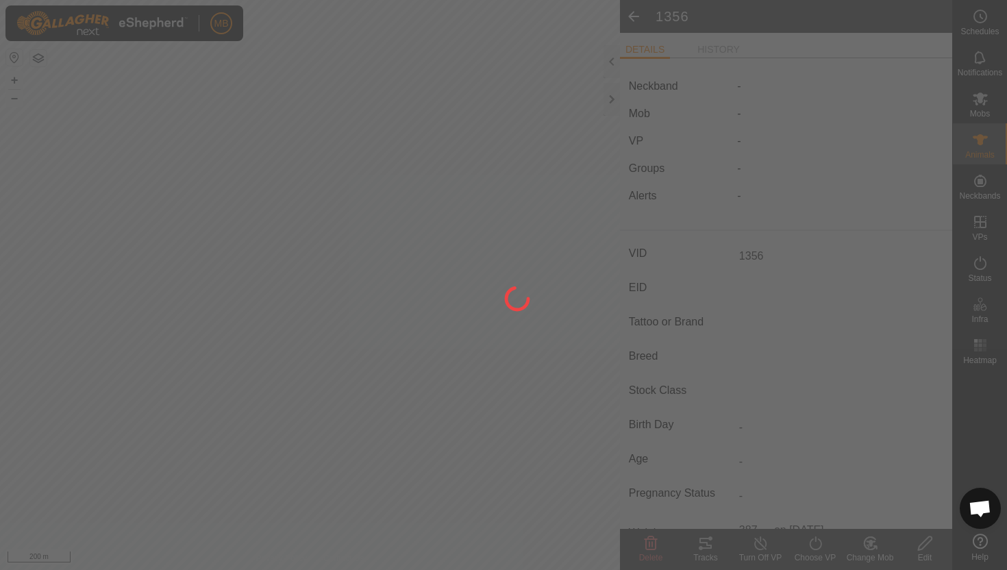
type input "-"
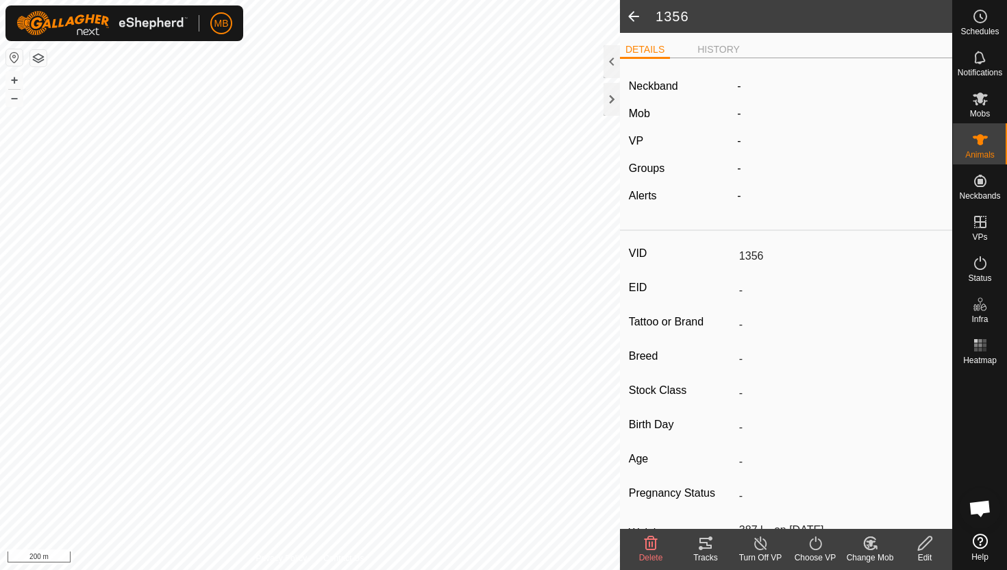
click at [868, 539] on icon at bounding box center [870, 543] width 17 height 16
click at [889, 483] on link "Choose Mob..." at bounding box center [911, 484] width 136 height 27
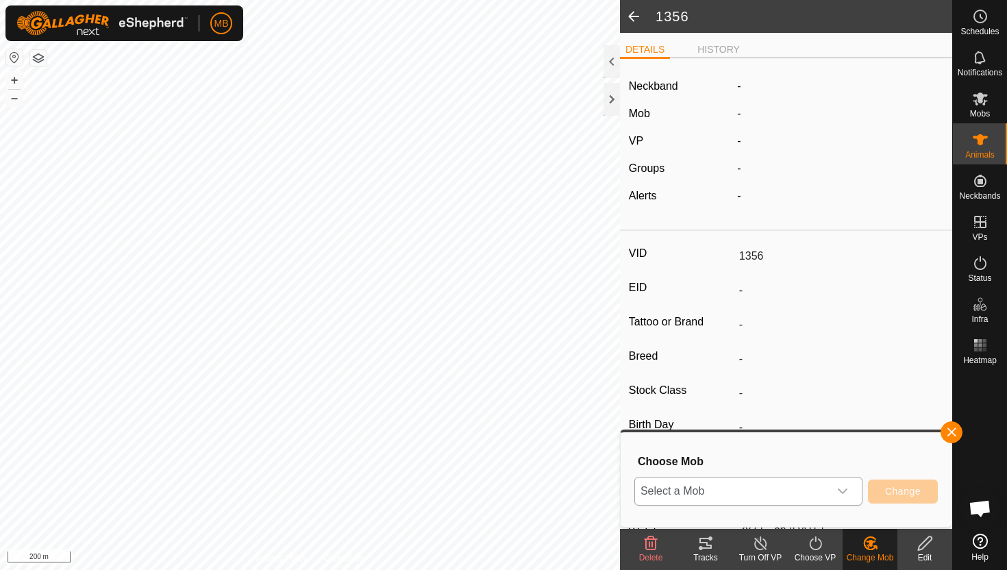
click at [839, 493] on icon "dropdown trigger" at bounding box center [842, 491] width 11 height 11
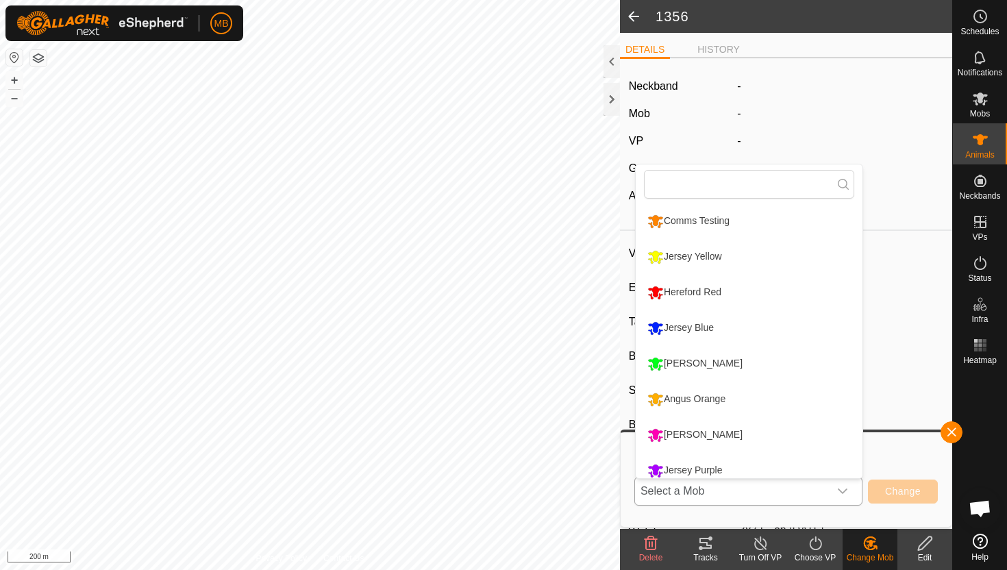
scroll to position [10, 0]
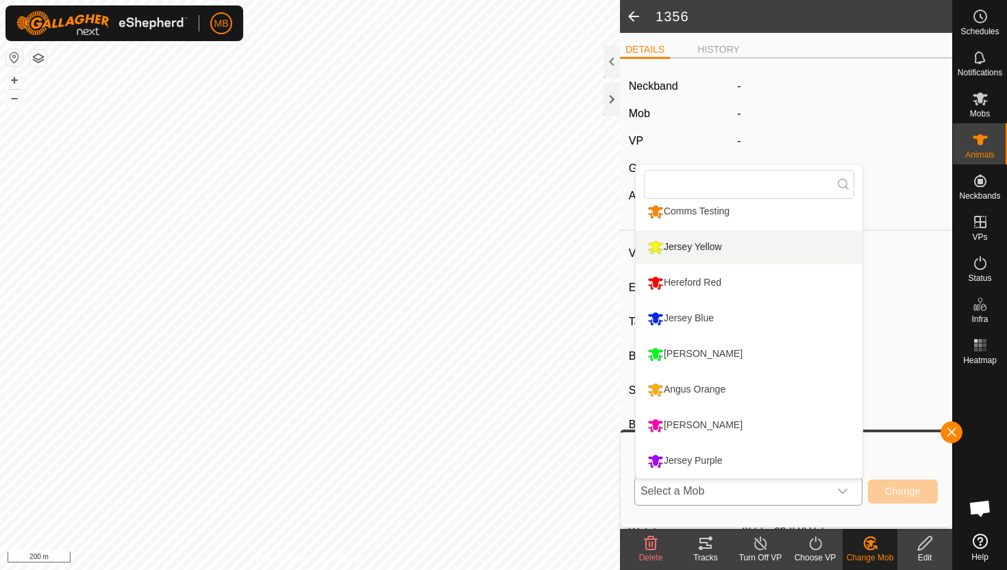
click at [731, 249] on li "Jersey Yellow" at bounding box center [749, 247] width 227 height 34
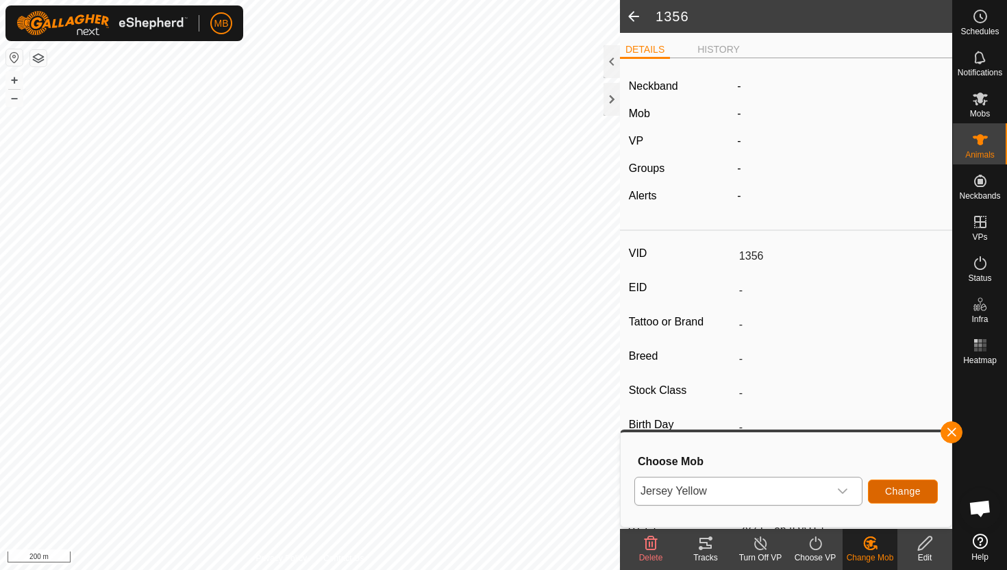
click at [904, 491] on span "Change" at bounding box center [903, 491] width 36 height 11
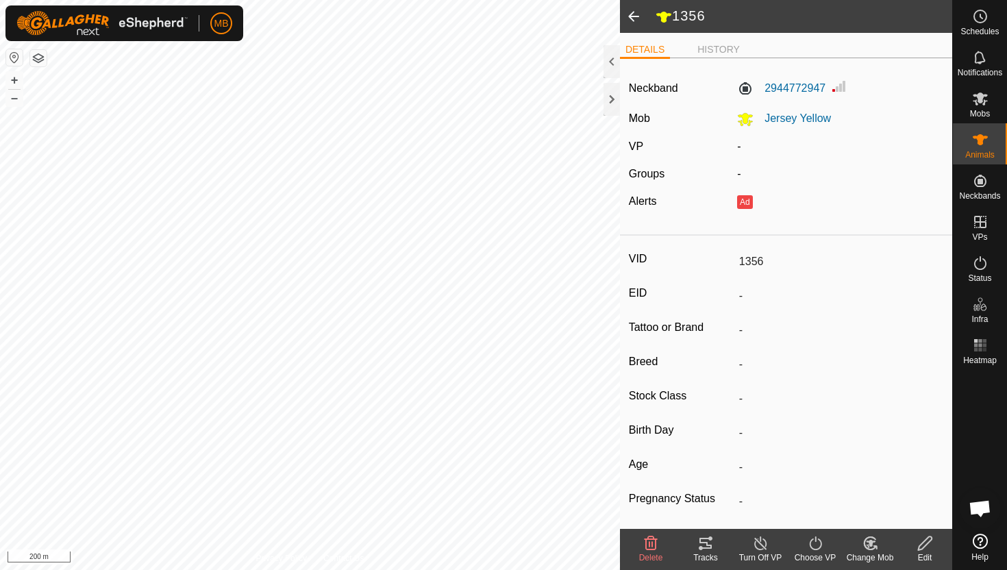
click at [807, 543] on icon at bounding box center [815, 543] width 17 height 16
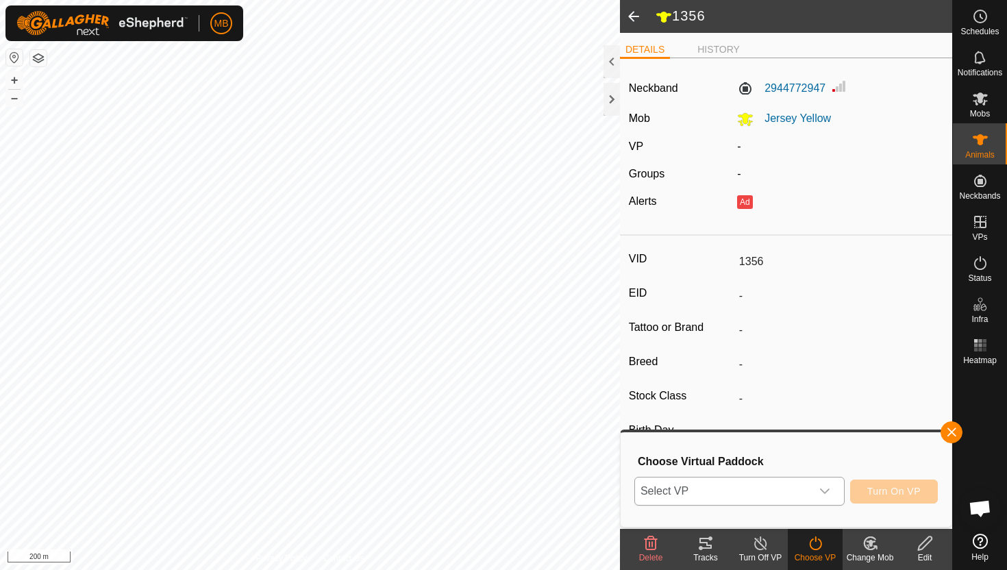
click at [823, 495] on icon "dropdown trigger" at bounding box center [824, 491] width 11 height 11
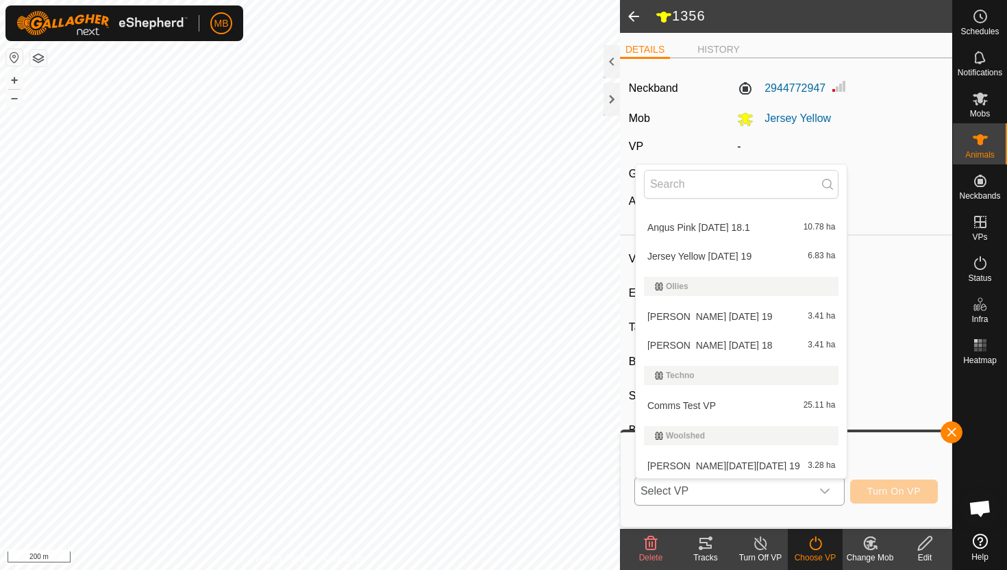
scroll to position [345, 0]
click at [759, 258] on li "Jersey Yellow Friday 19 6.83 ha" at bounding box center [741, 257] width 211 height 27
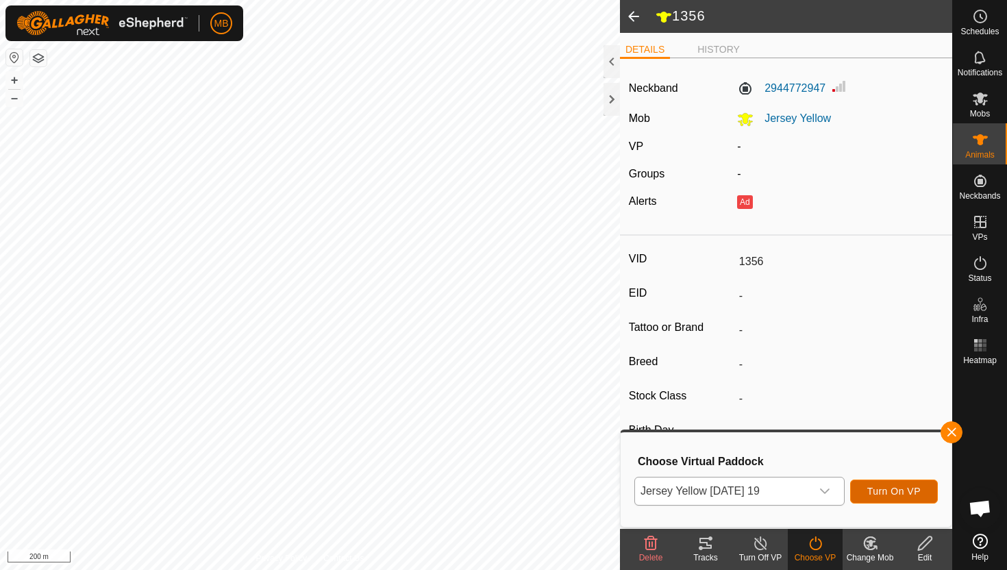
click at [897, 489] on span "Turn On VP" at bounding box center [893, 491] width 53 height 11
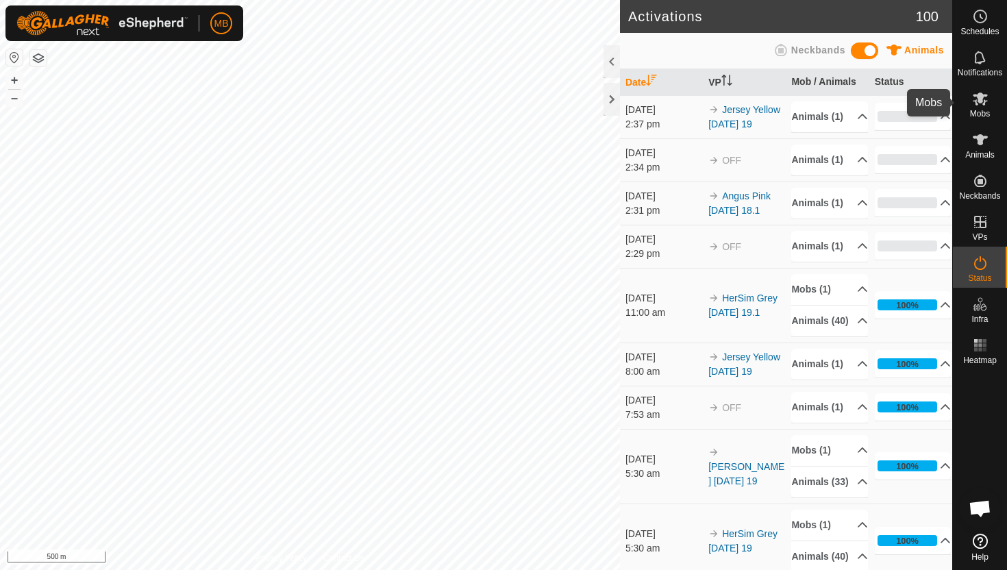
click at [975, 103] on icon at bounding box center [980, 98] width 15 height 13
